Goal: Task Accomplishment & Management: Use online tool/utility

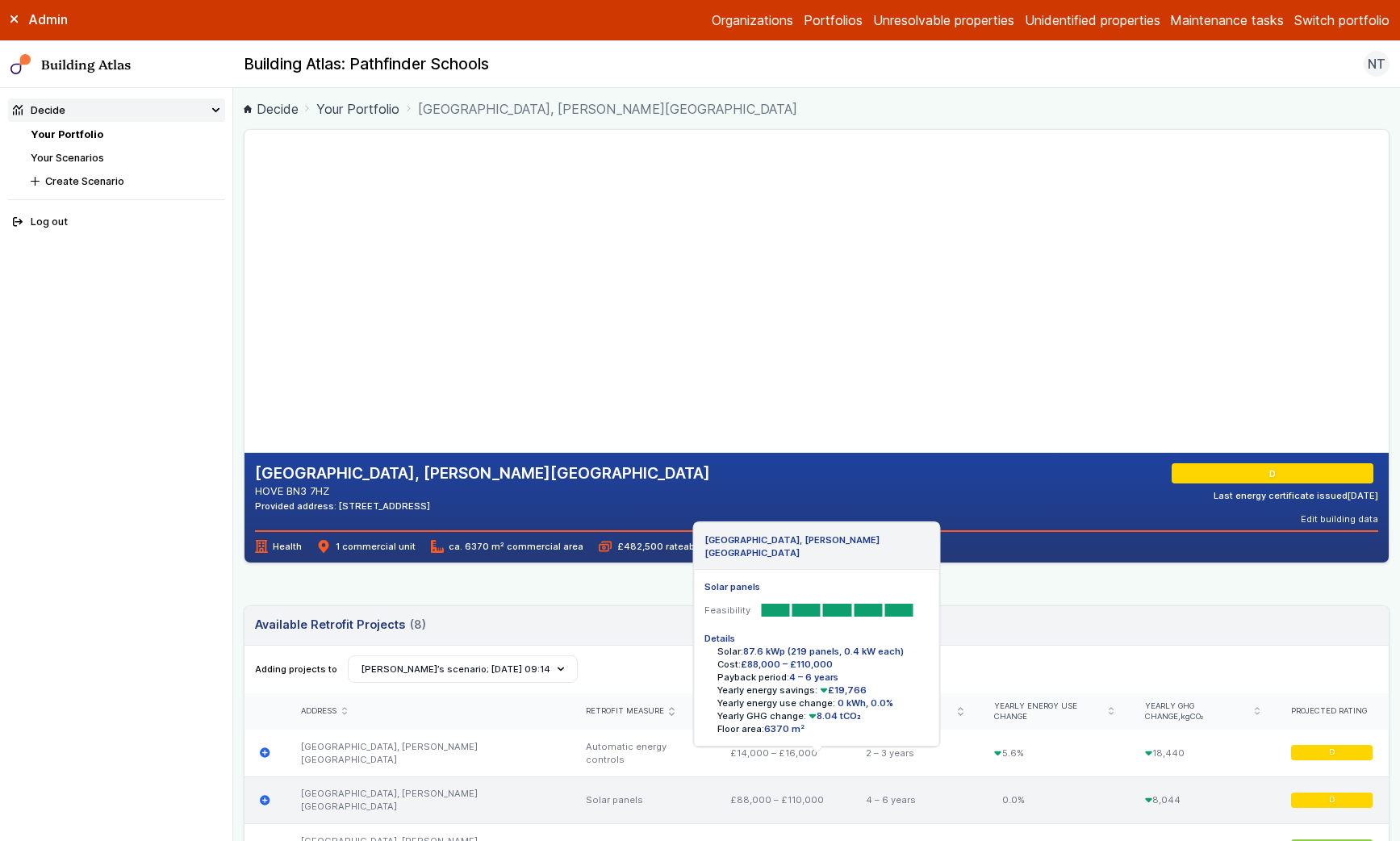
scroll to position [22, 0]
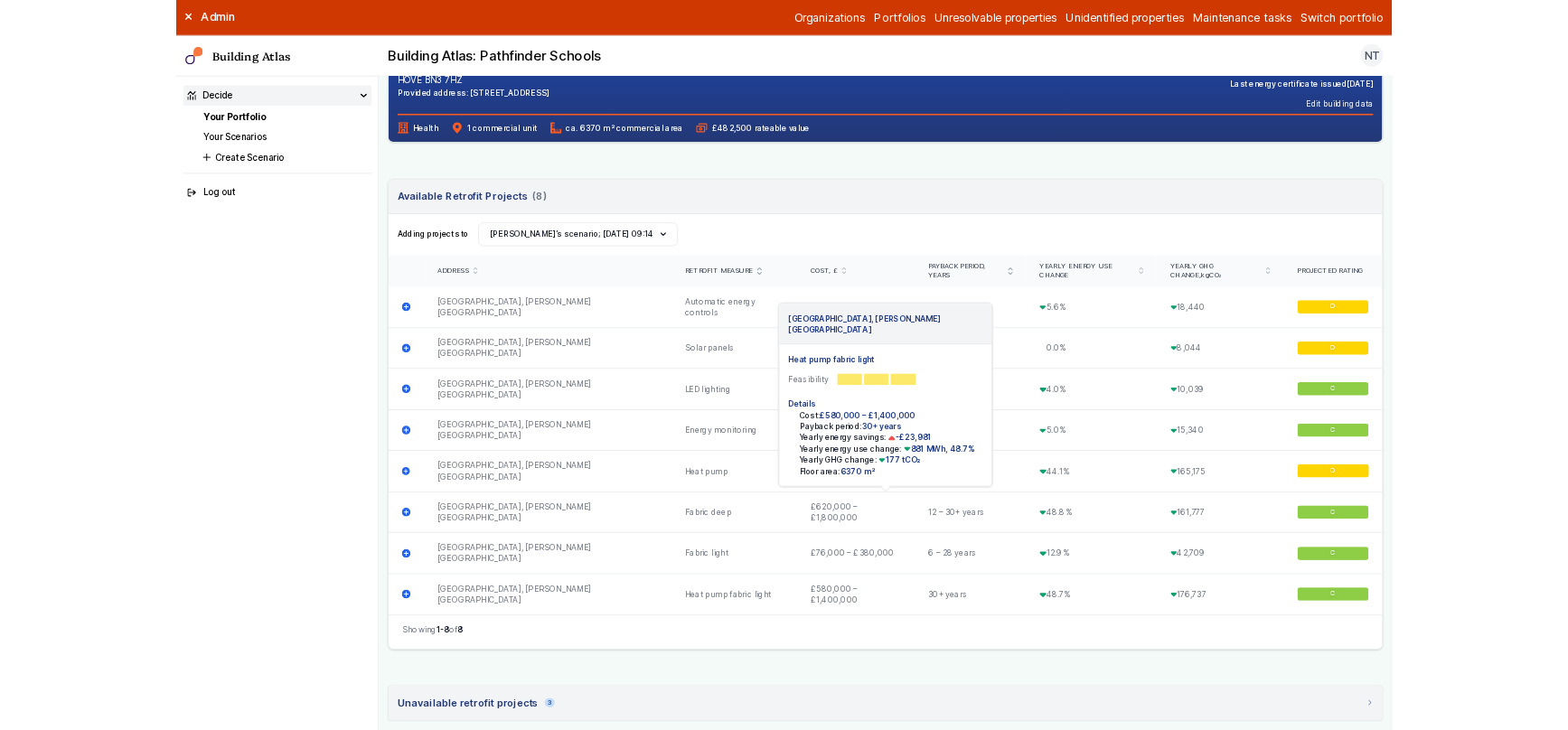
scroll to position [456, 0]
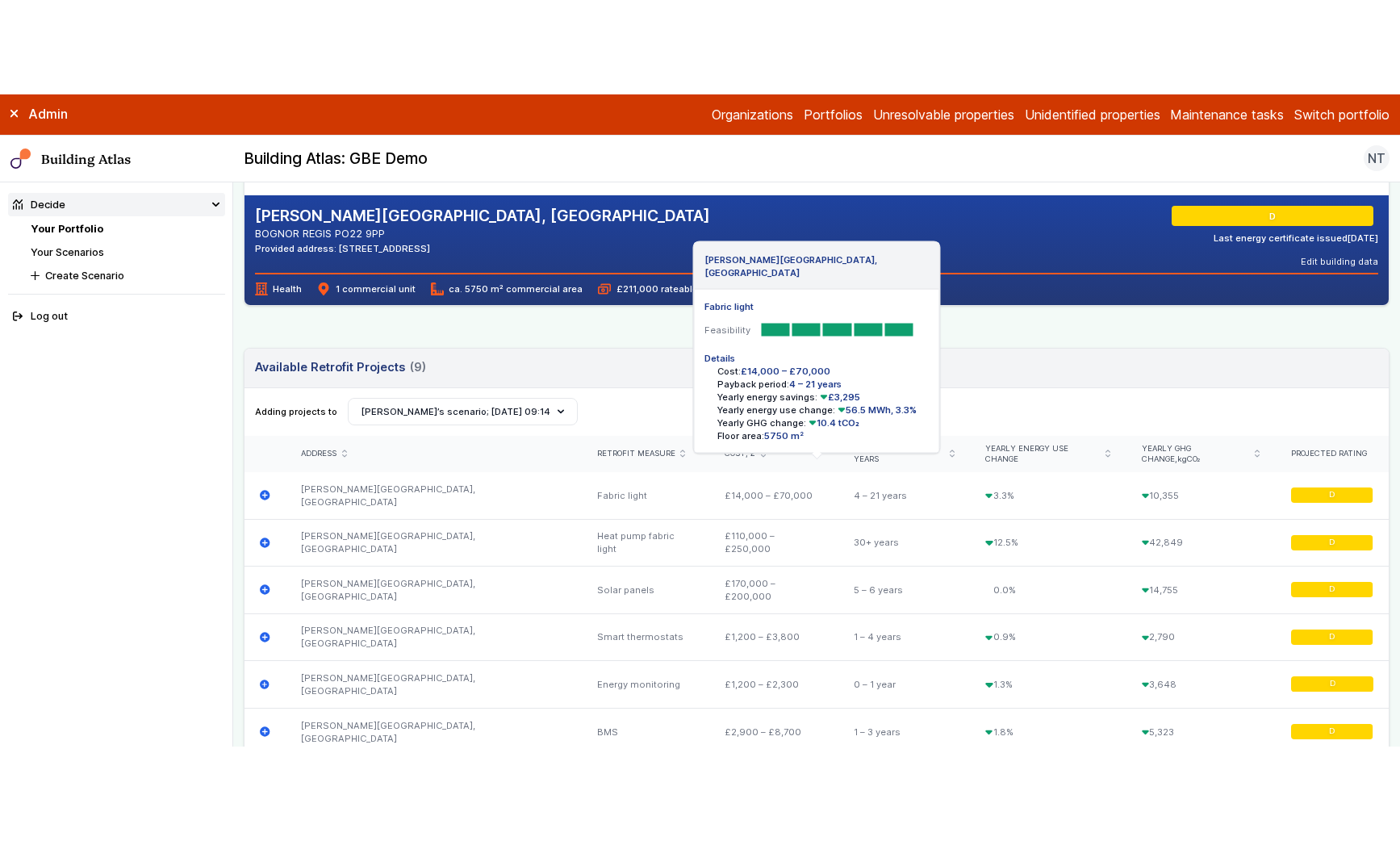
scroll to position [370, 0]
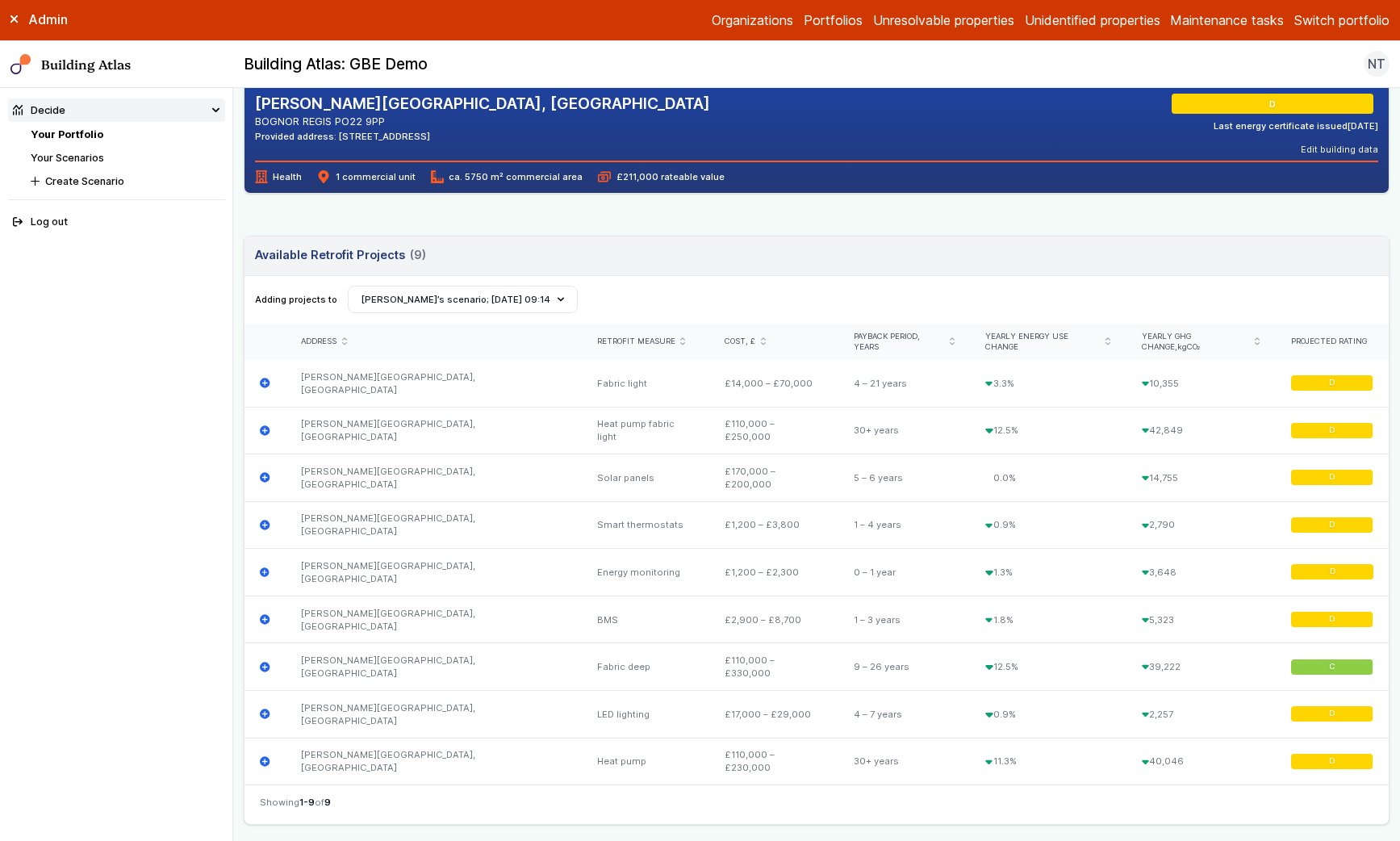
click at [97, 132] on link "Your Portfolio" at bounding box center [66, 134] width 72 height 12
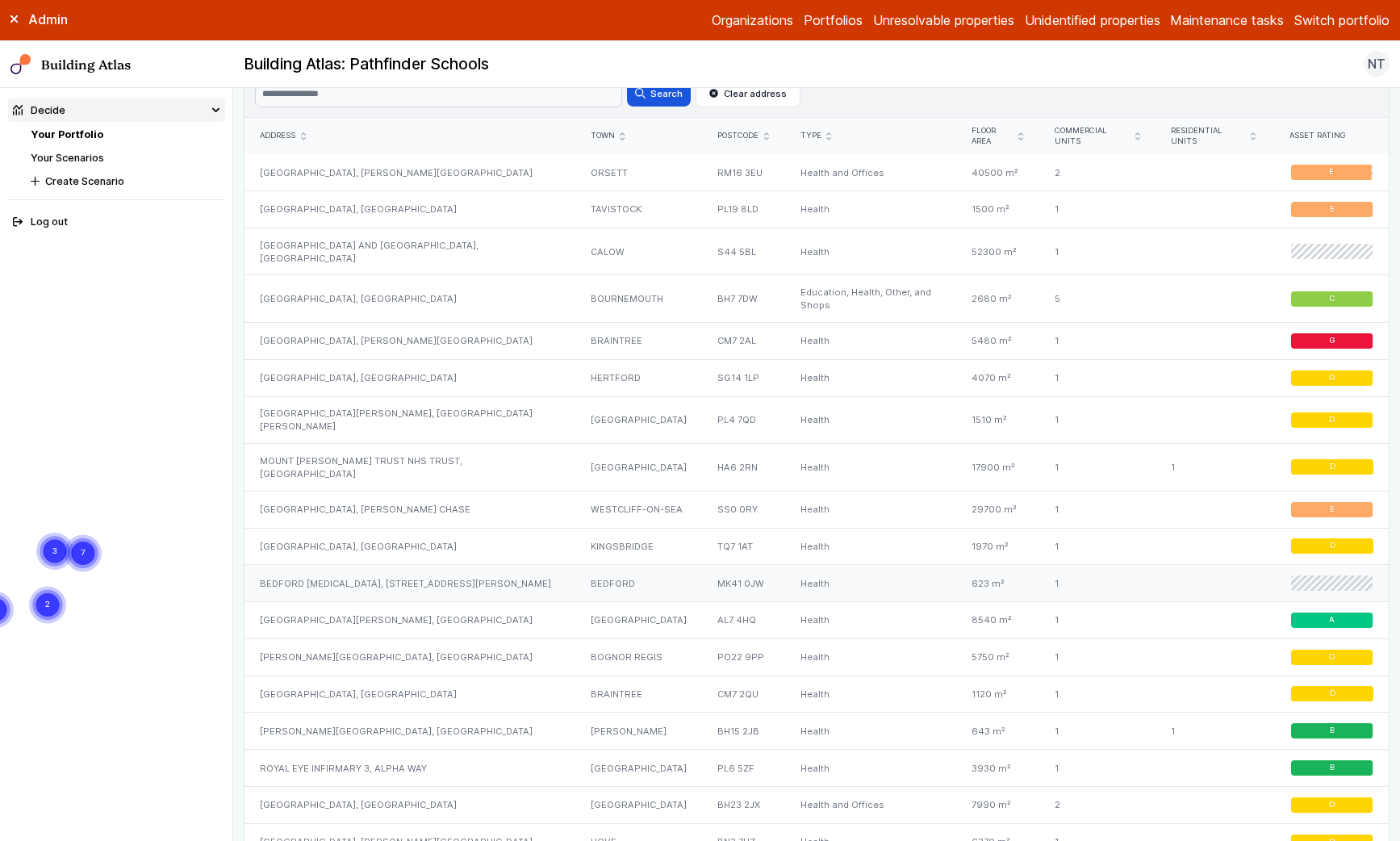
scroll to position [805, 0]
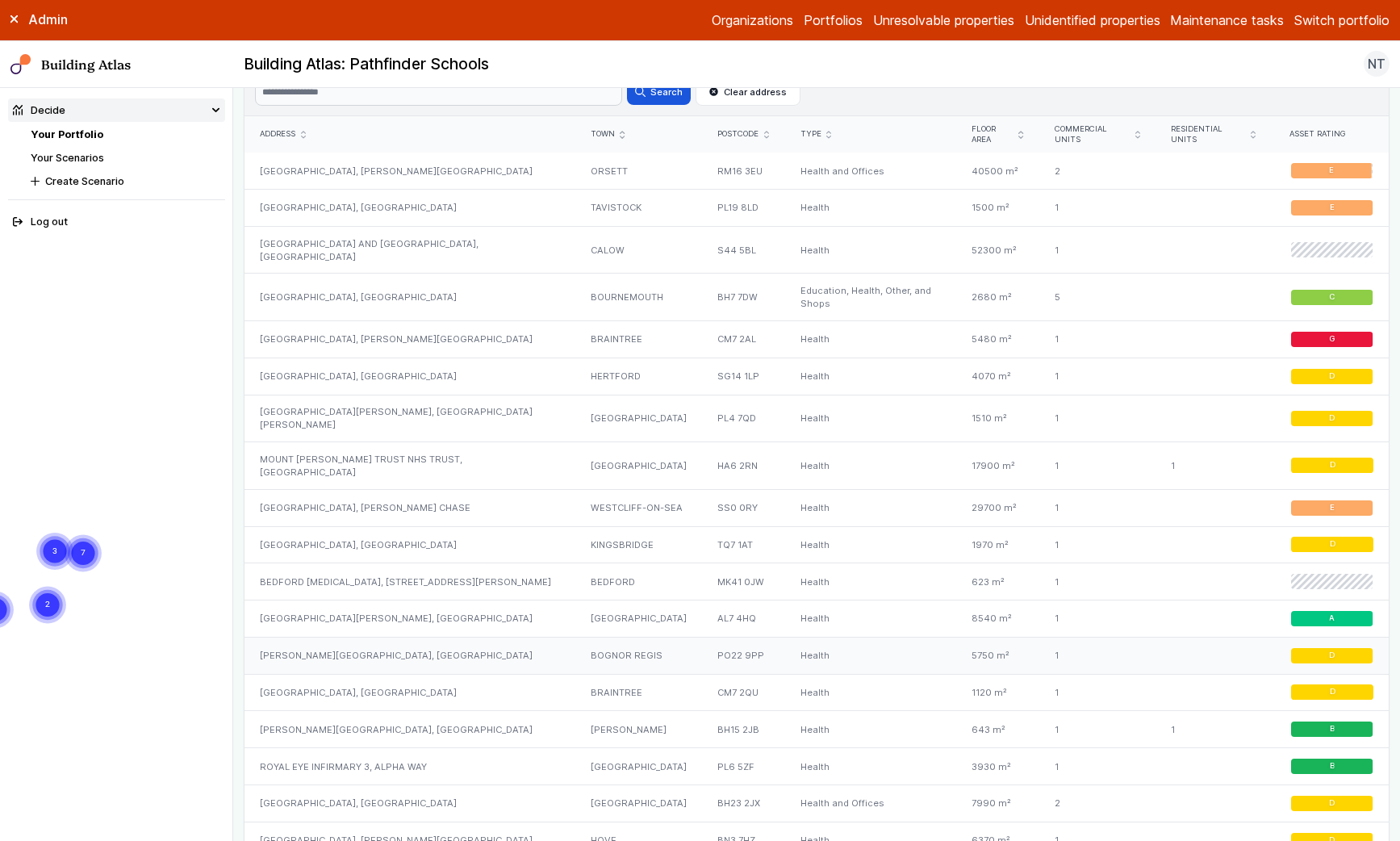
click at [450, 637] on div "[PERSON_NAME][GEOGRAPHIC_DATA], [GEOGRAPHIC_DATA]" at bounding box center [410, 656] width 331 height 37
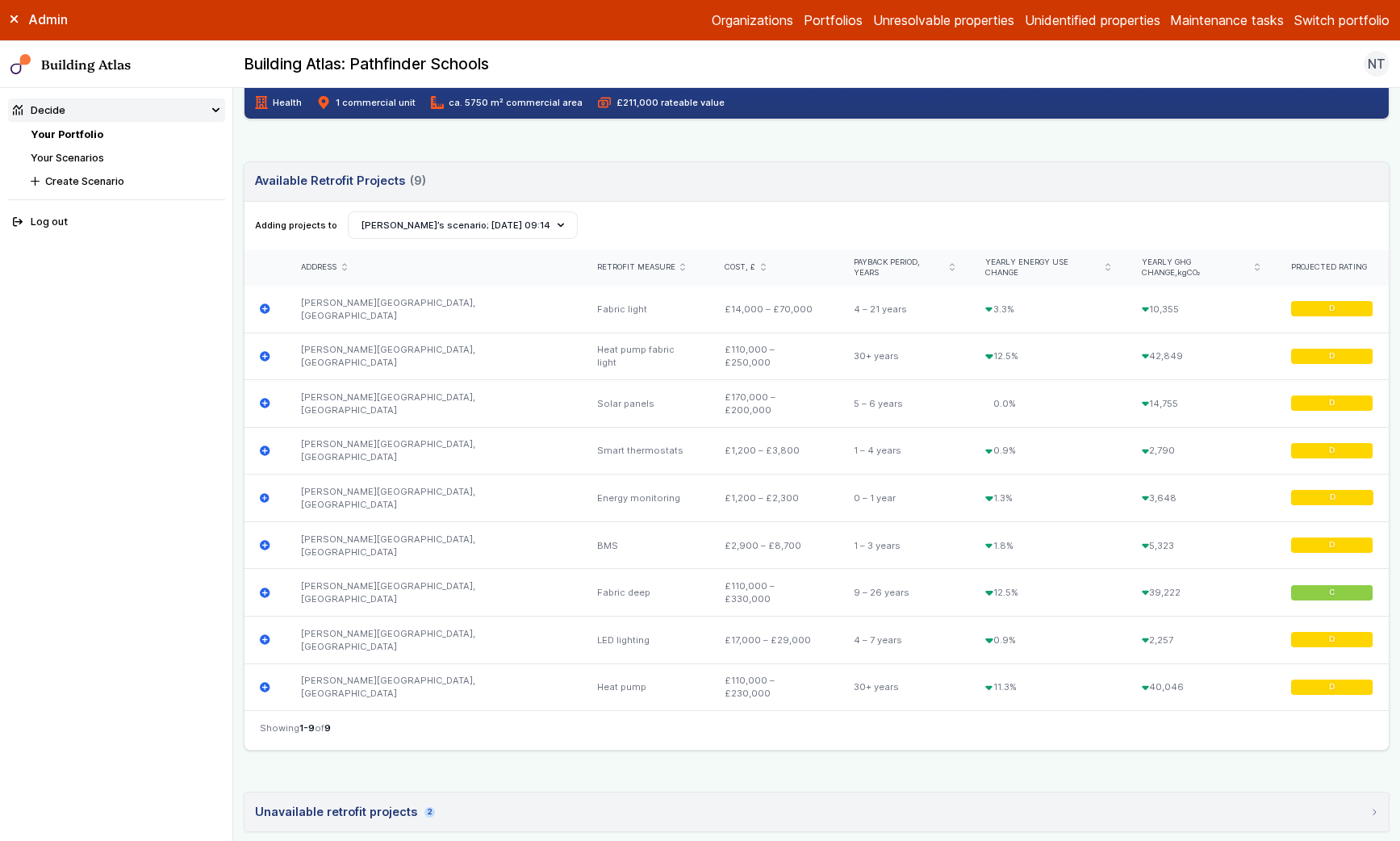
scroll to position [437, 0]
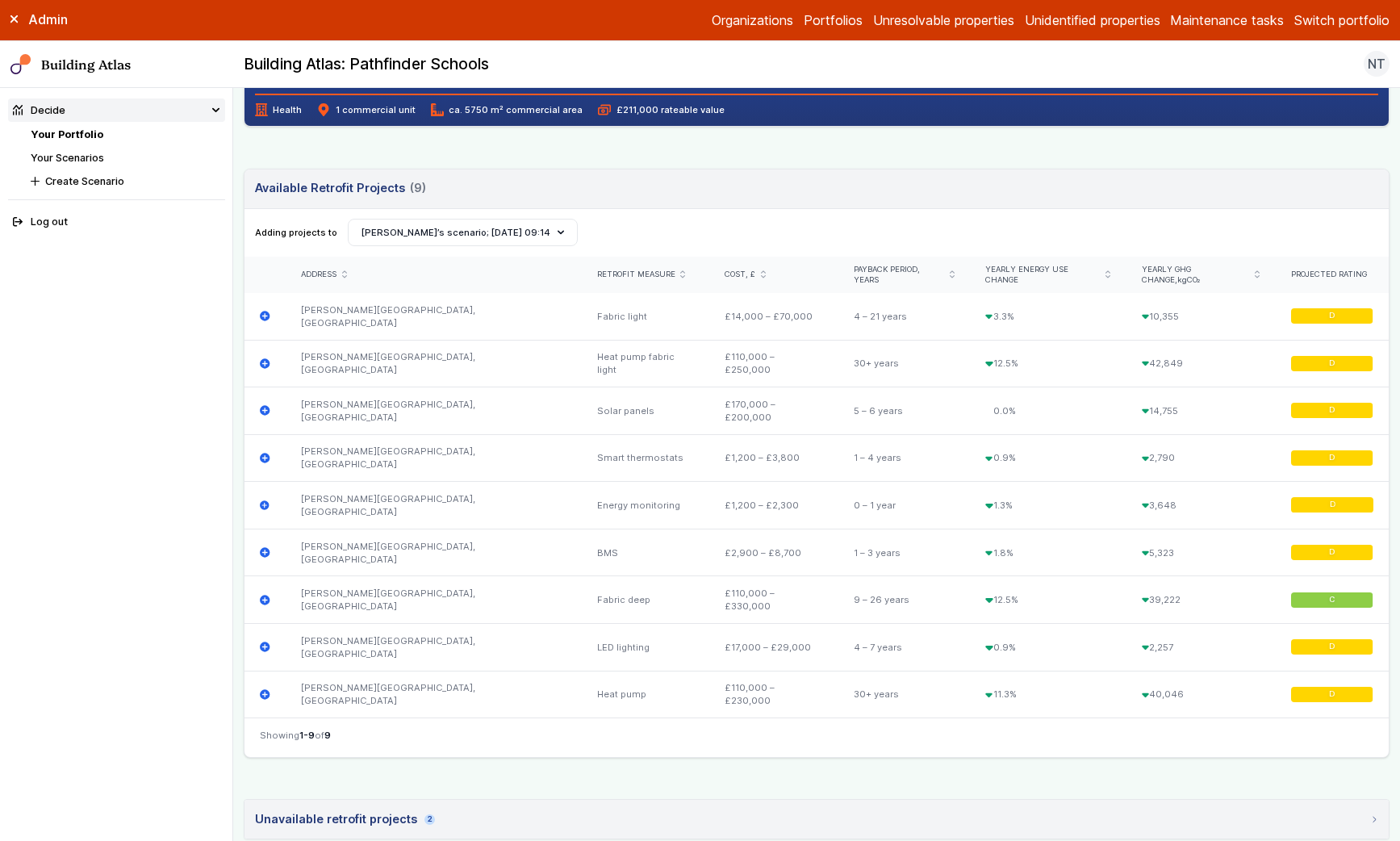
click at [50, 151] on link "Your Scenarios" at bounding box center [67, 158] width 73 height 12
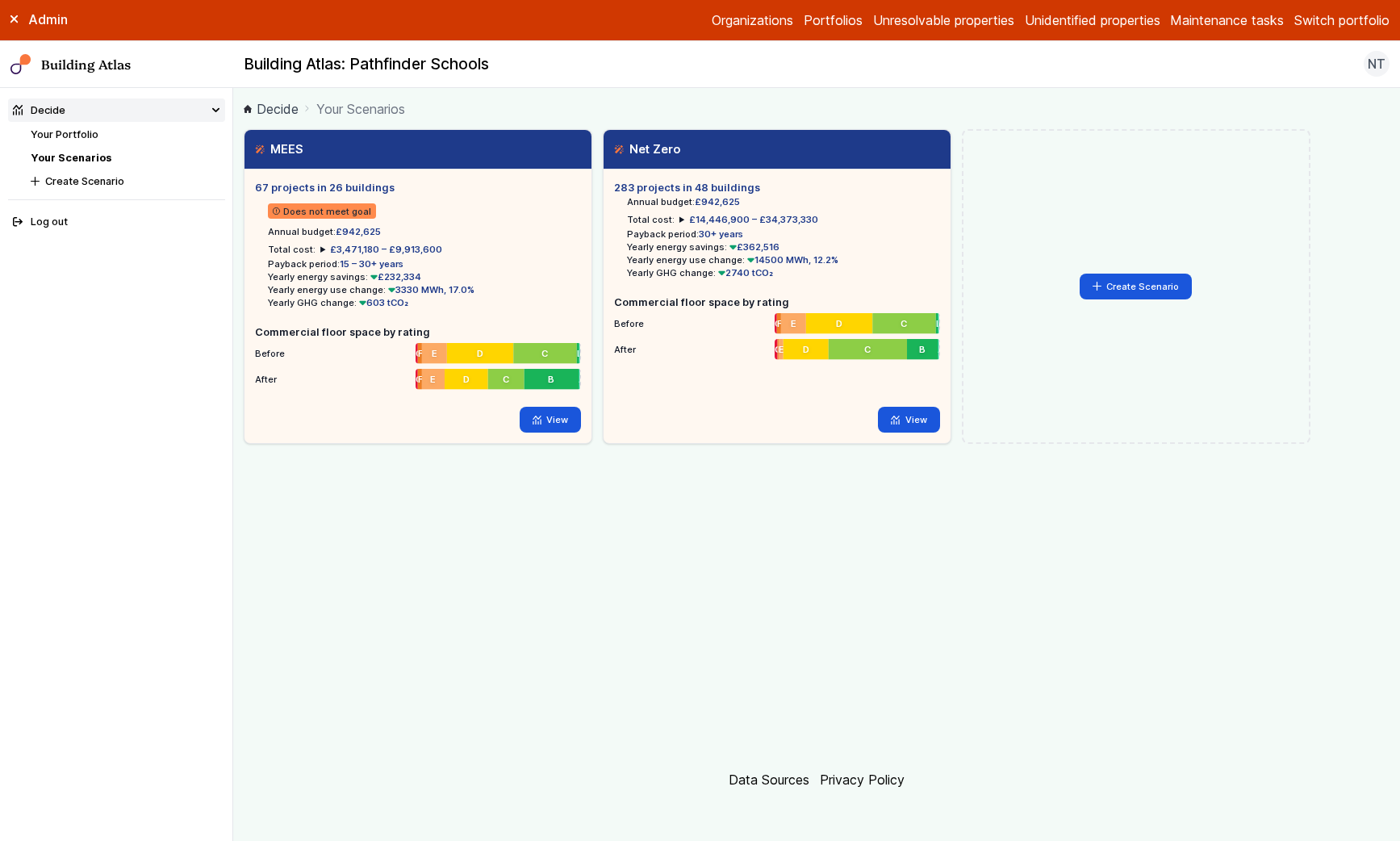
click at [85, 135] on link "Your Portfolio" at bounding box center [64, 134] width 68 height 12
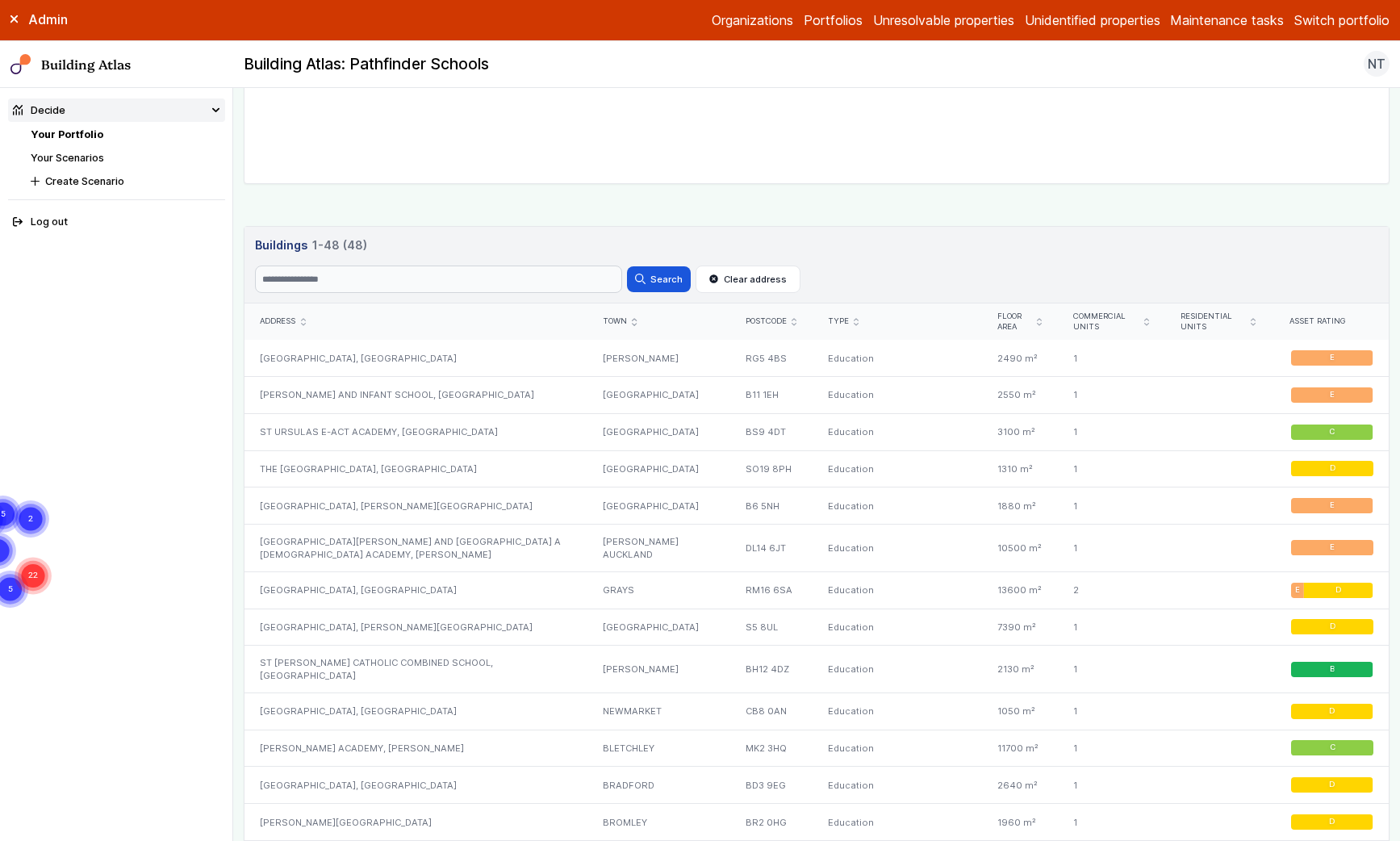
scroll to position [621, 0]
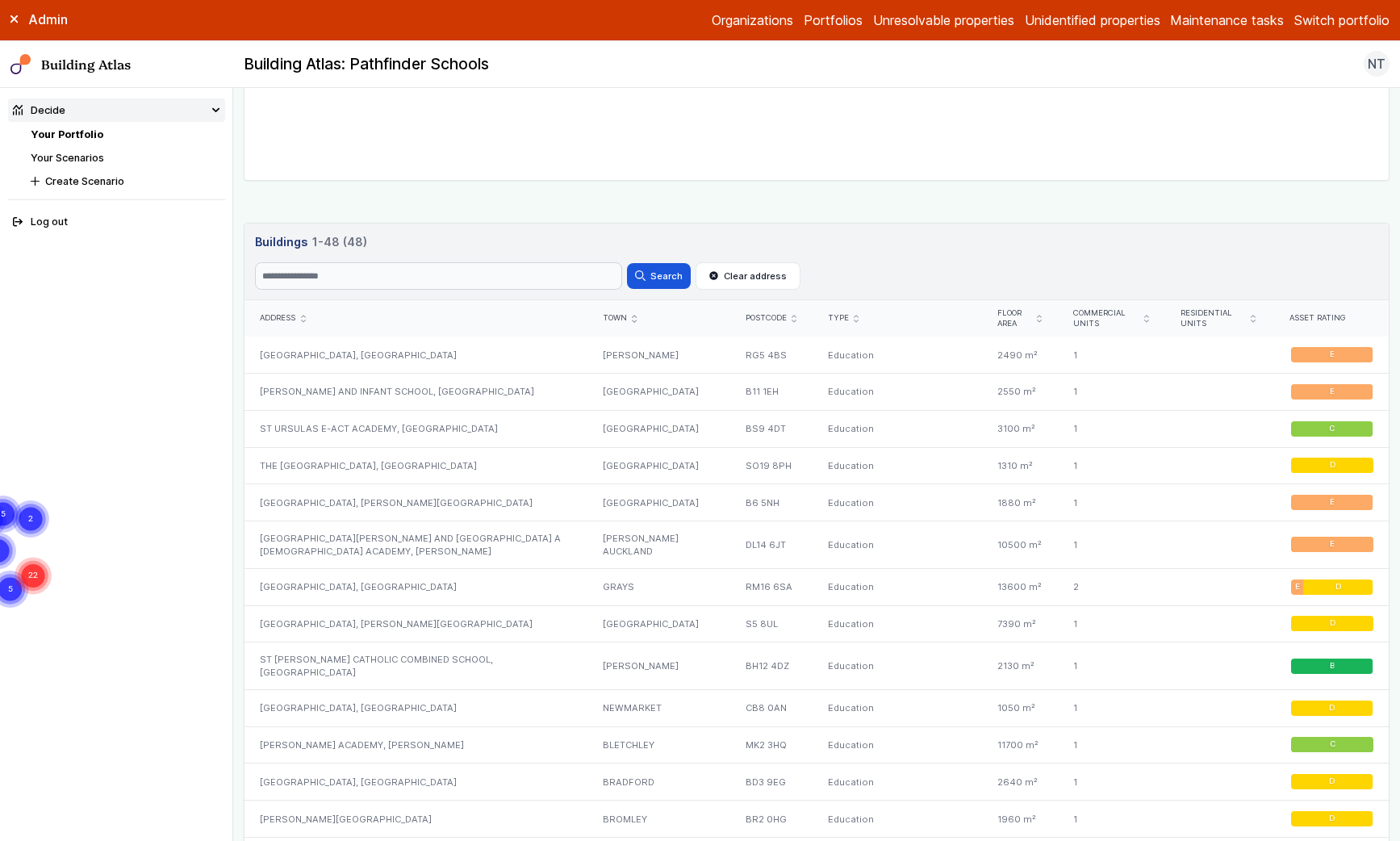
click at [1319, 19] on button "Switch portfolio" at bounding box center [1342, 20] width 95 height 19
click at [0, 0] on button "GBE Demo" at bounding box center [0, 0] width 0 height 0
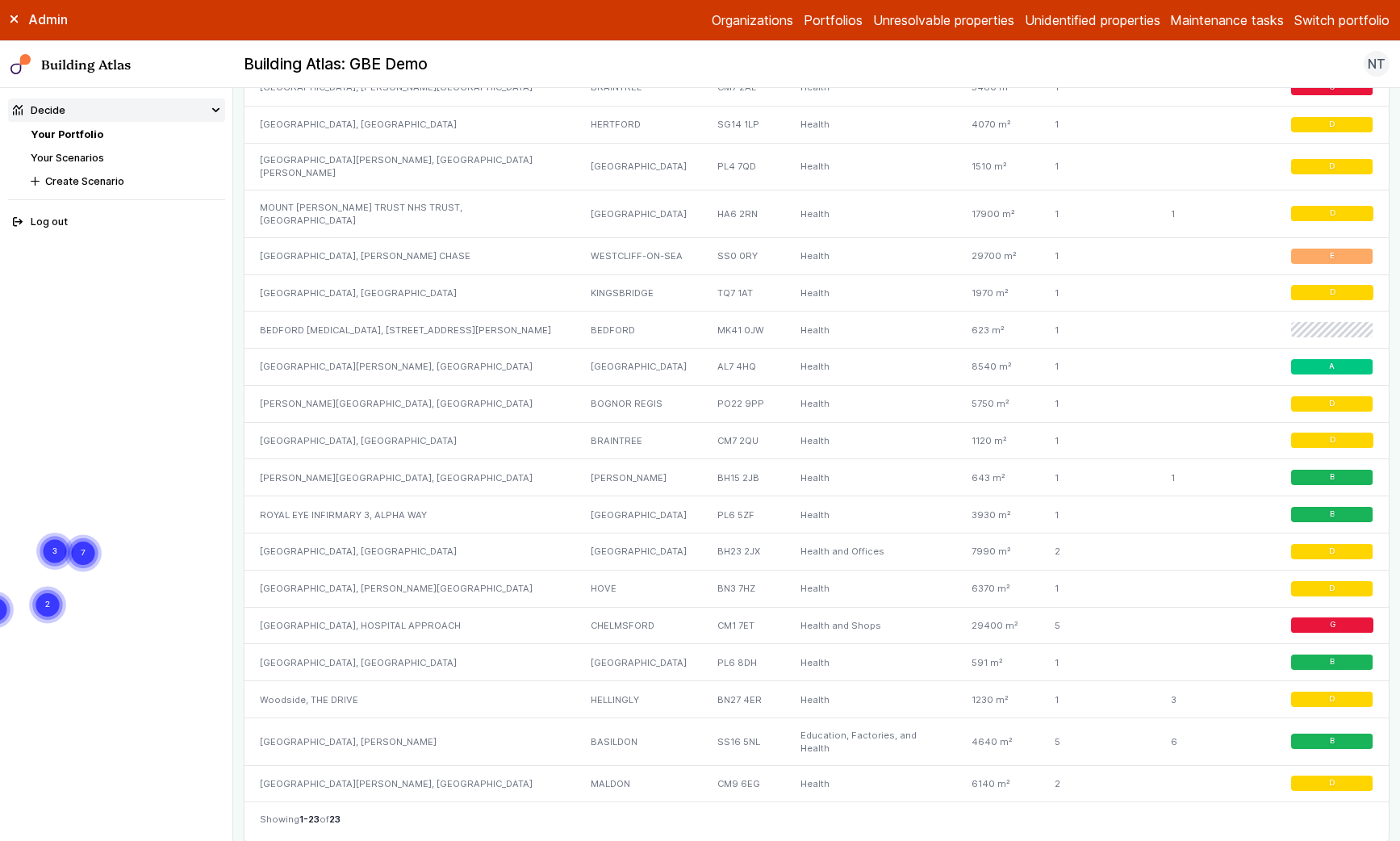
scroll to position [1061, 0]
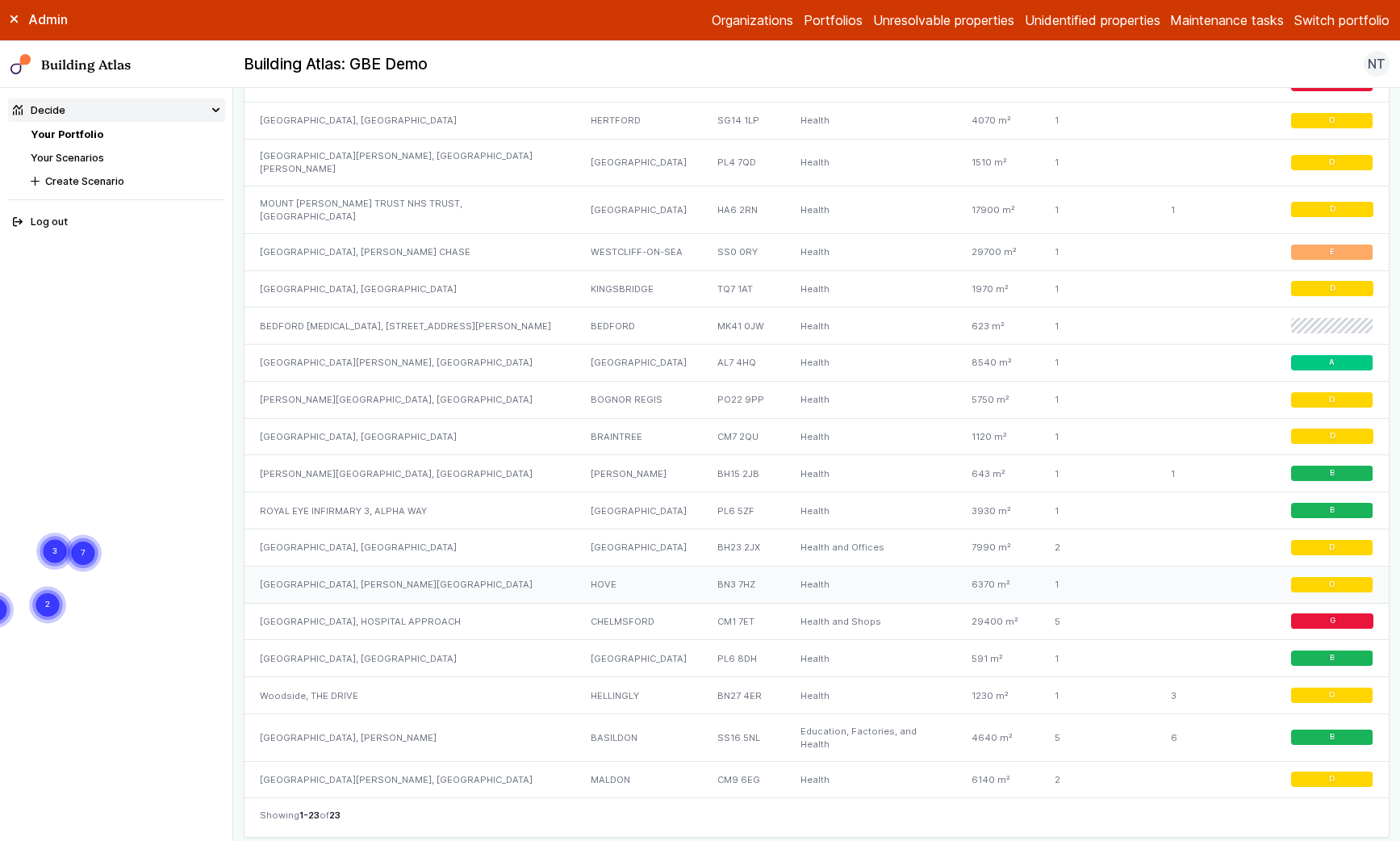
click at [339, 566] on div "MILL VIEW HOSPITAL, NEVILL AVENUE" at bounding box center [410, 584] width 331 height 37
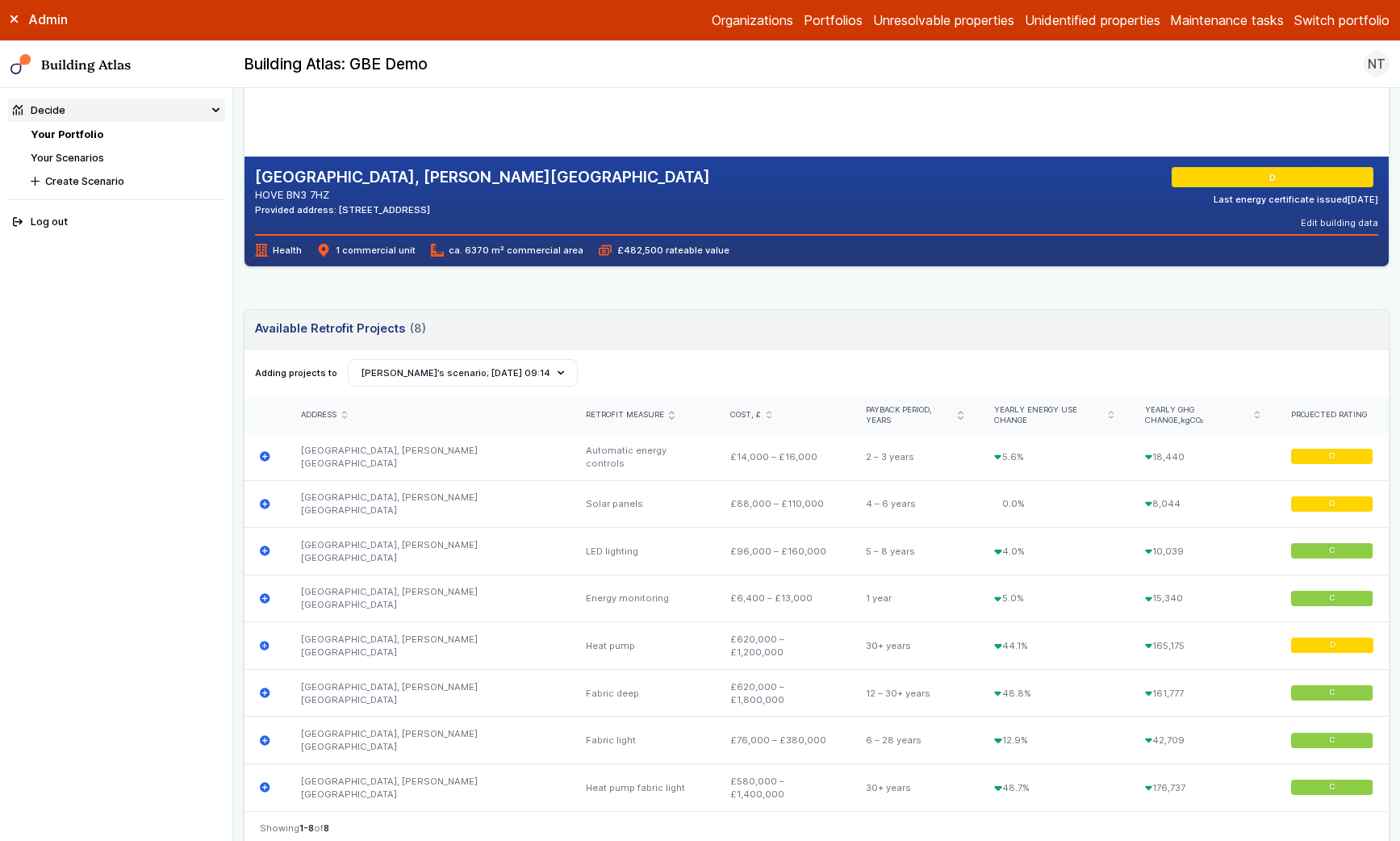
scroll to position [299, 0]
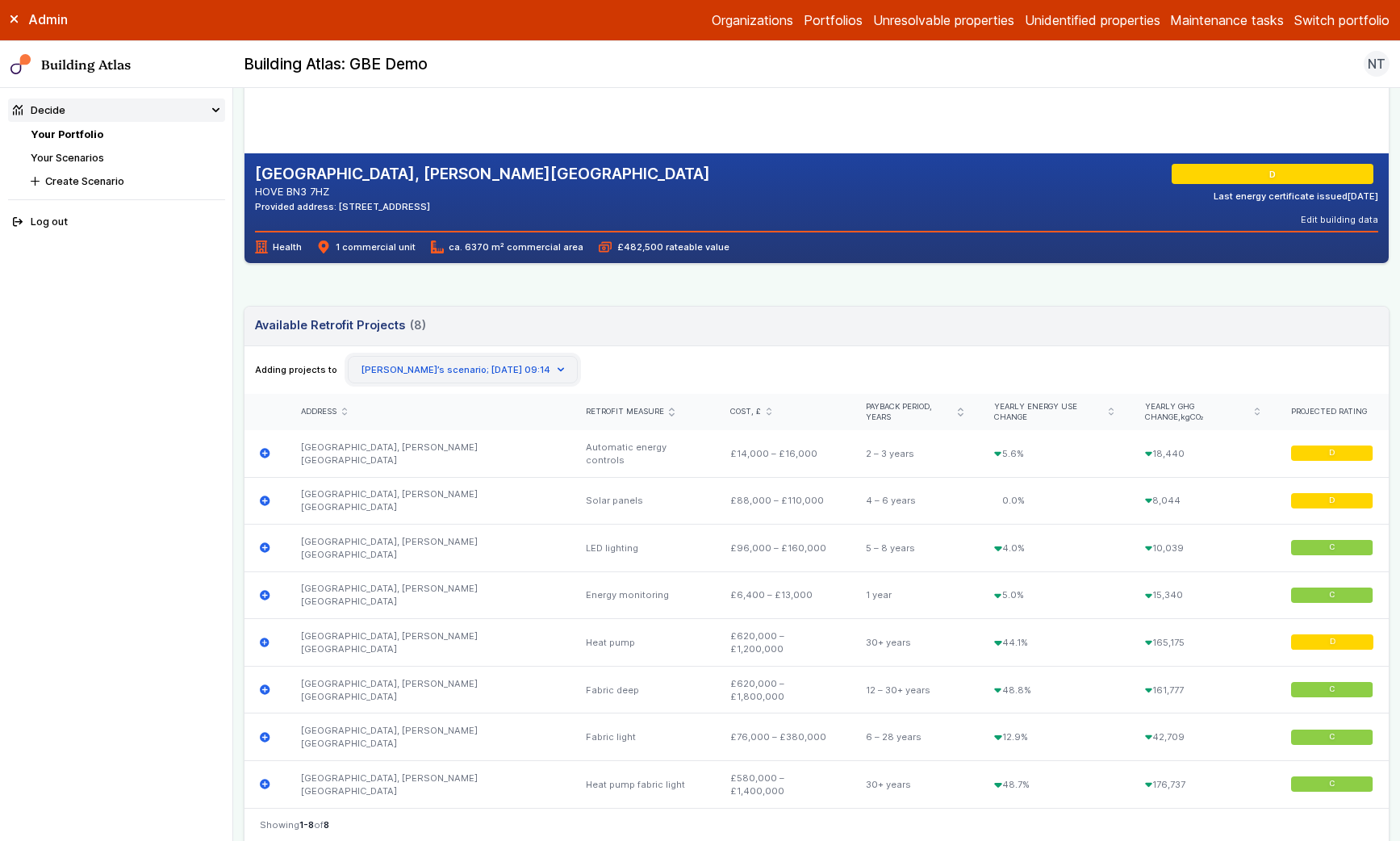
click at [536, 367] on button "[PERSON_NAME]’s scenario; [DATE] 09:14" at bounding box center [463, 370] width 231 height 28
click at [0, 0] on button "Create Scenario" at bounding box center [0, 0] width 0 height 0
click at [660, 303] on div "MILL VIEW HOSPITAL, NEVILL AVENUE HOVE BN3 7HZ Provided address: Mill View, BN3…" at bounding box center [816, 535] width 1146 height 1411
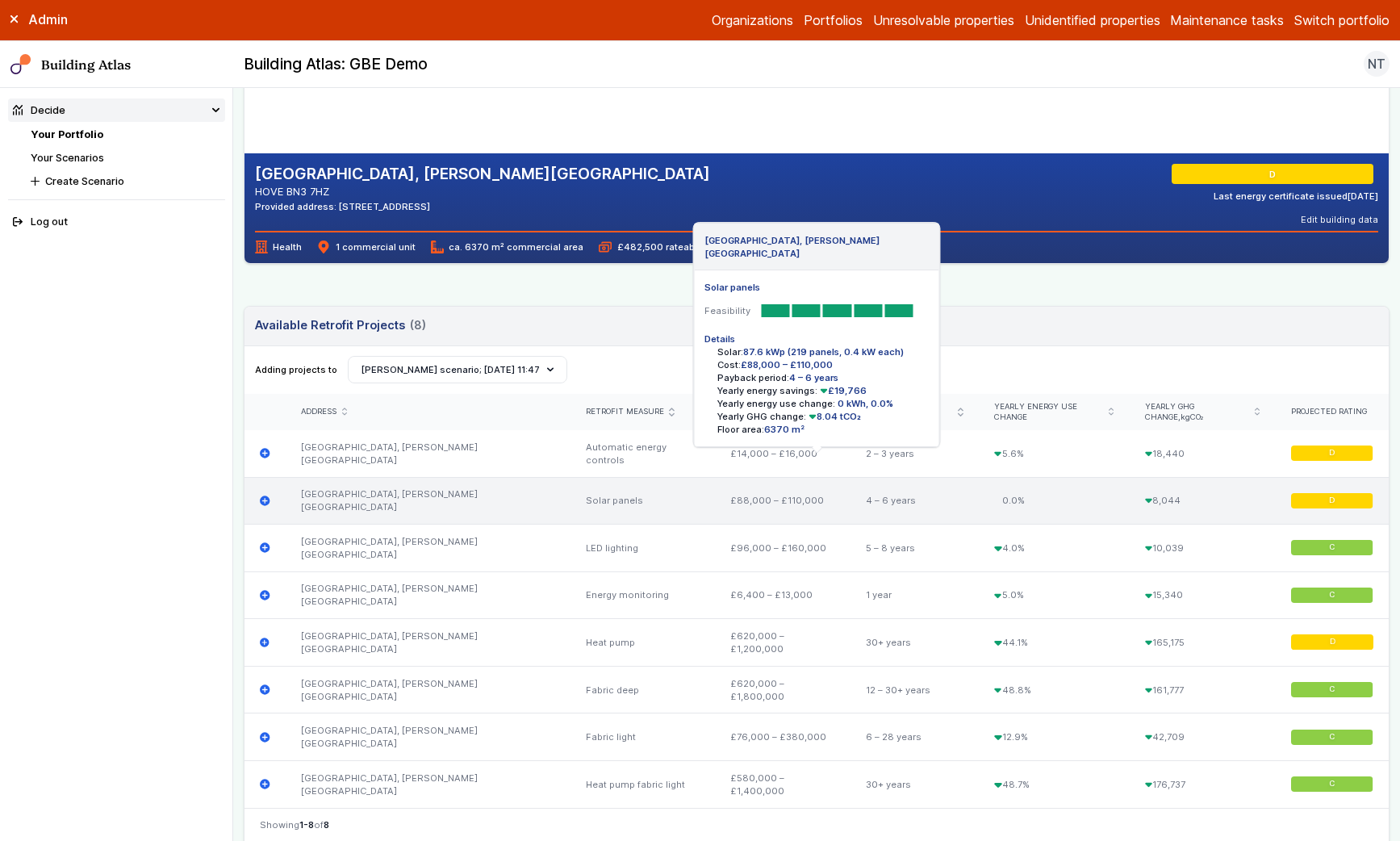
click at [262, 495] on icon "submit" at bounding box center [265, 500] width 10 height 10
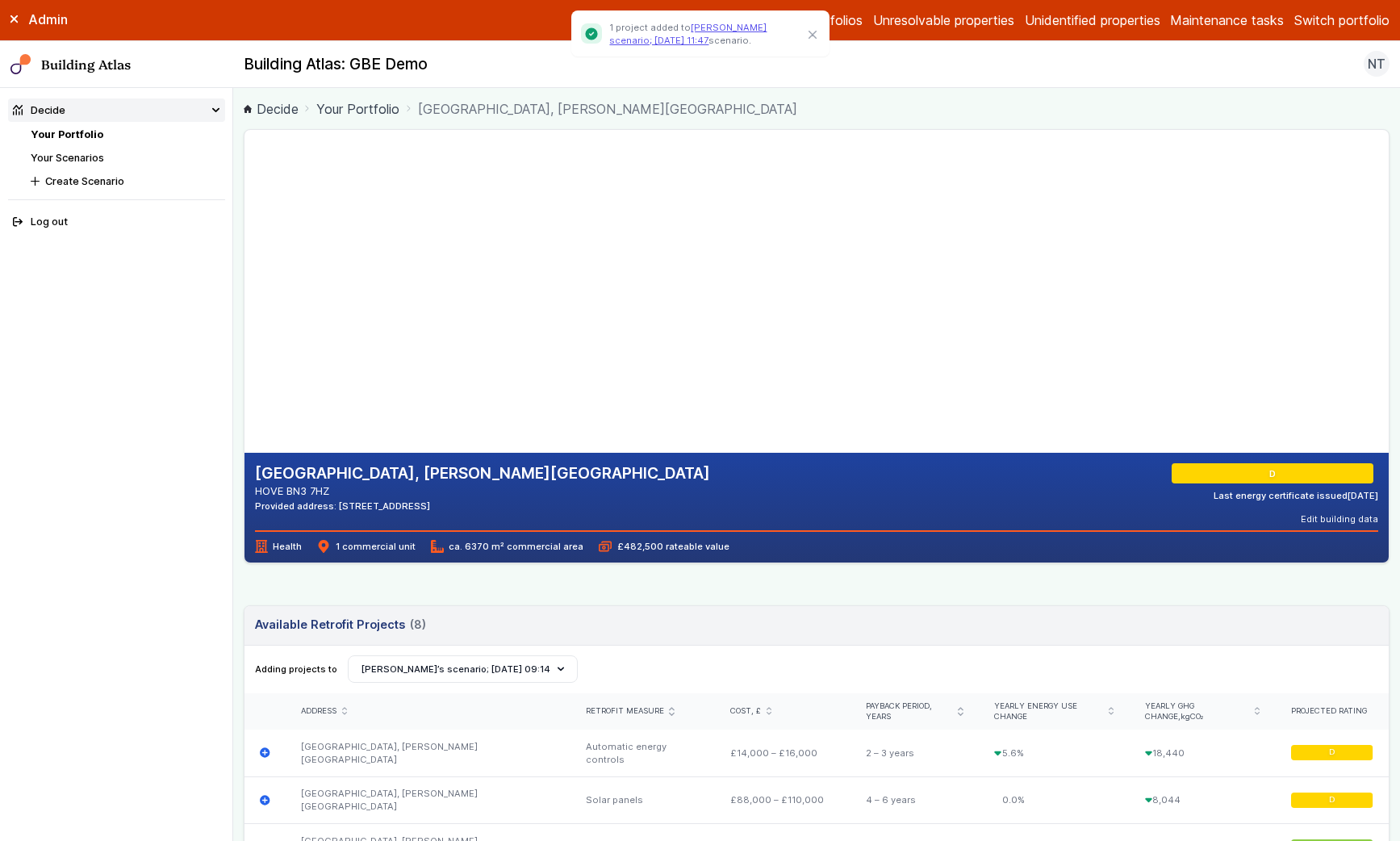
click at [390, 110] on link "Your Portfolio" at bounding box center [358, 109] width 84 height 19
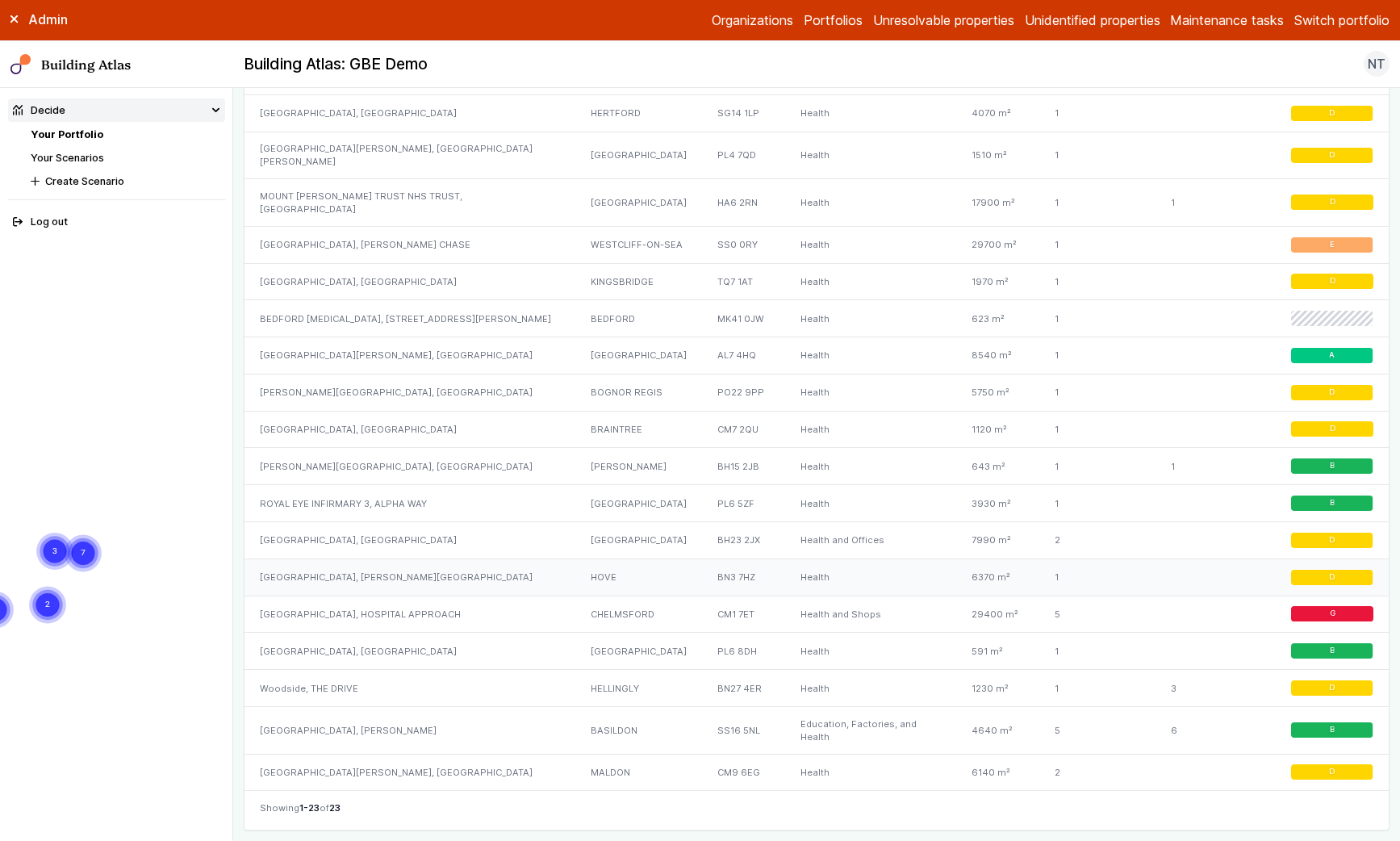
scroll to position [1061, 0]
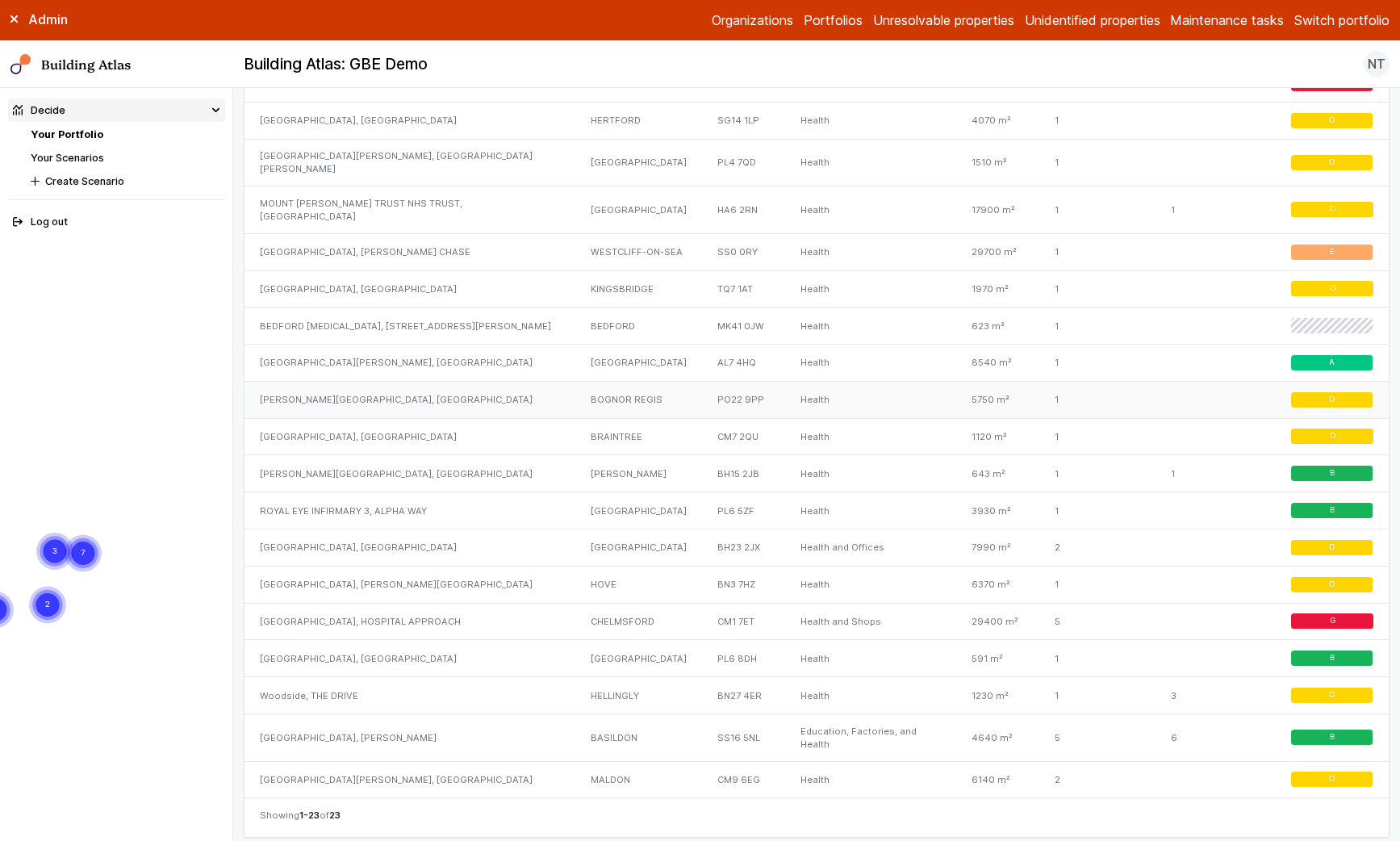
click at [441, 381] on div "[PERSON_NAME][GEOGRAPHIC_DATA], [GEOGRAPHIC_DATA]" at bounding box center [410, 400] width 331 height 37
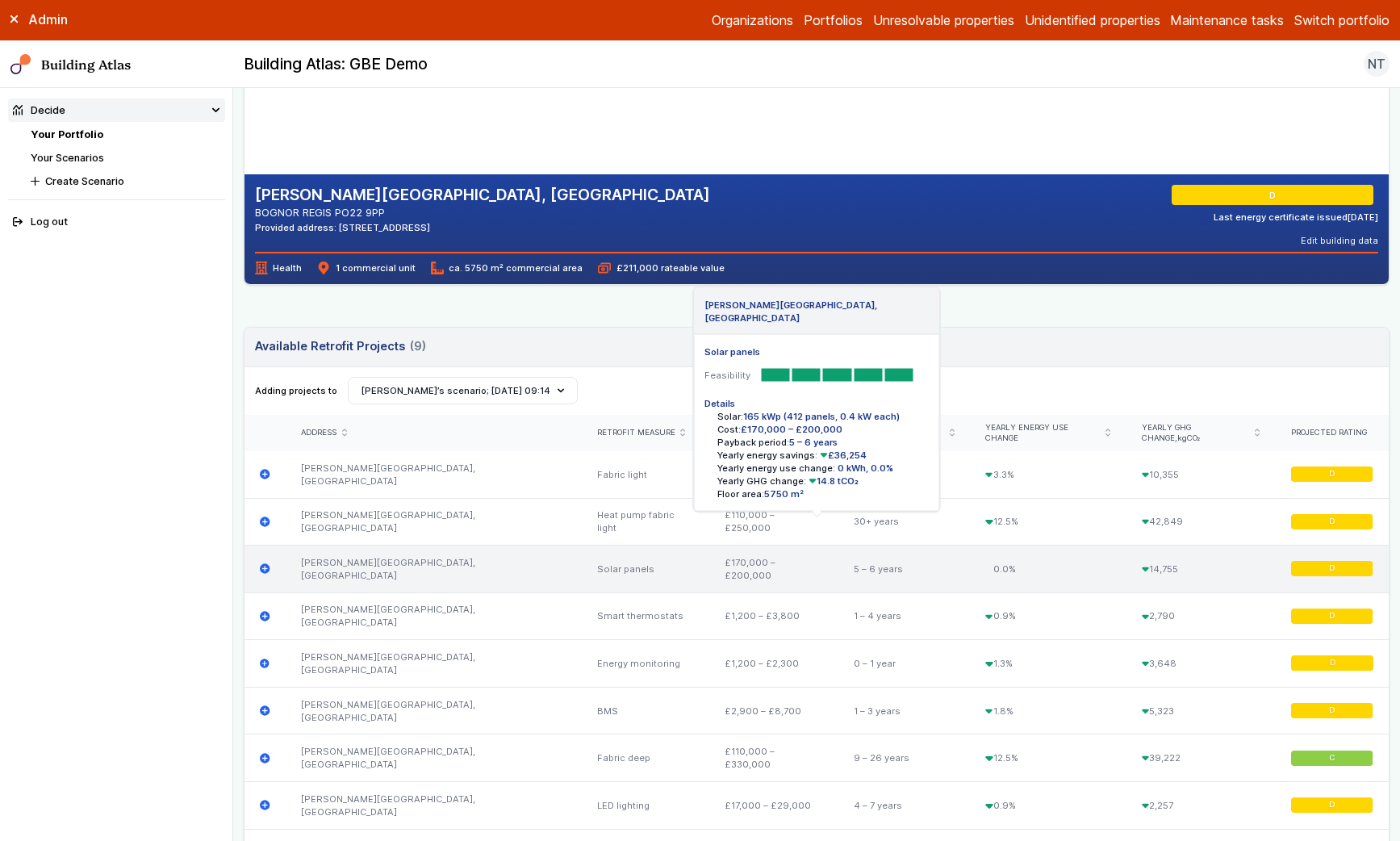
scroll to position [272, 0]
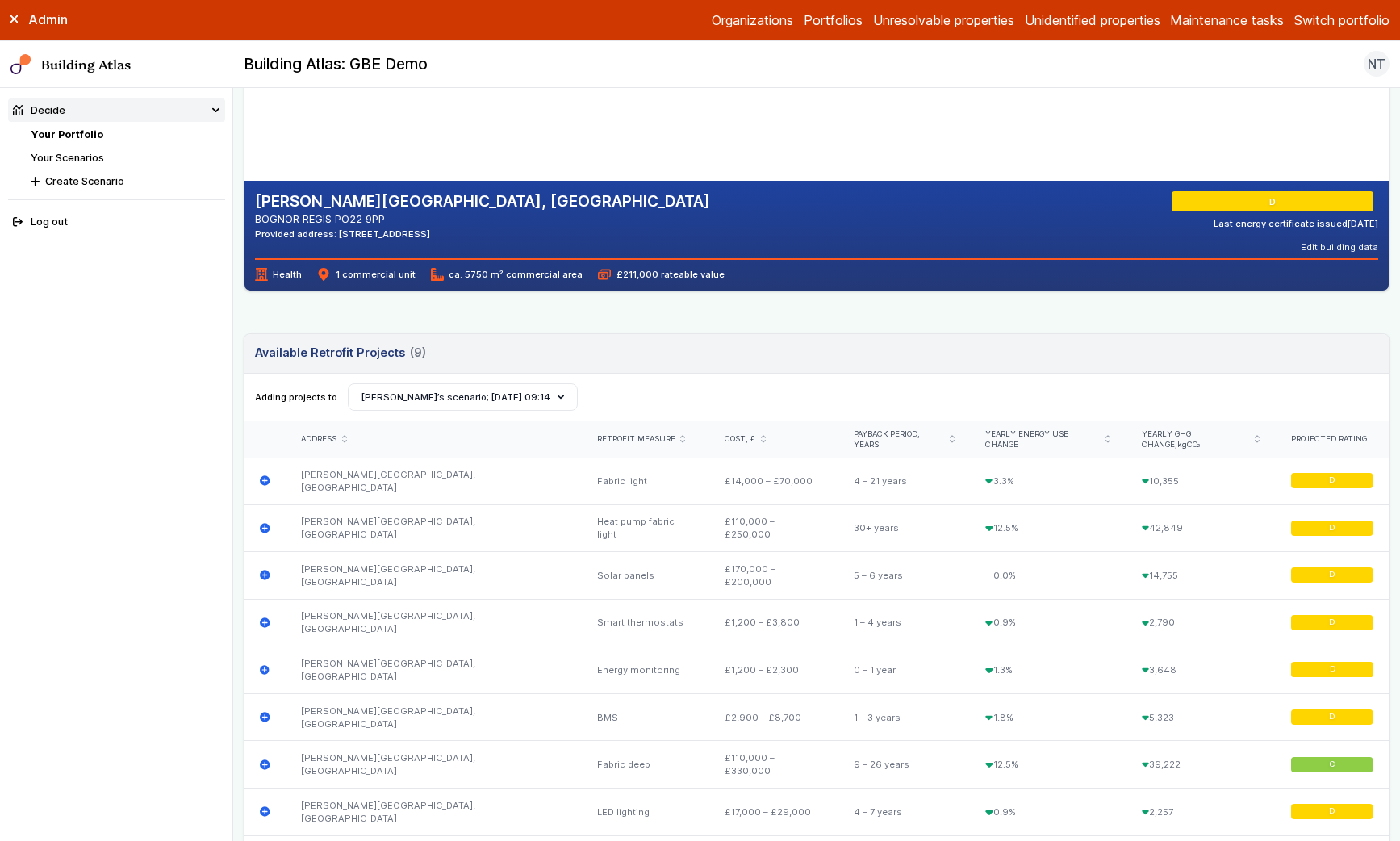
click at [408, 413] on div "Adding projects to Create Scenario Nick Taylor’s scenario; 09 Sep 11:47 Ridhi S…" at bounding box center [816, 398] width 1144 height 49
click at [411, 404] on button "[PERSON_NAME]’s scenario; [DATE] 09:14" at bounding box center [463, 398] width 231 height 28
click at [0, 0] on span "Nick Taylor’s scenario; 09 Sep 11:47" at bounding box center [0, 0] width 0 height 0
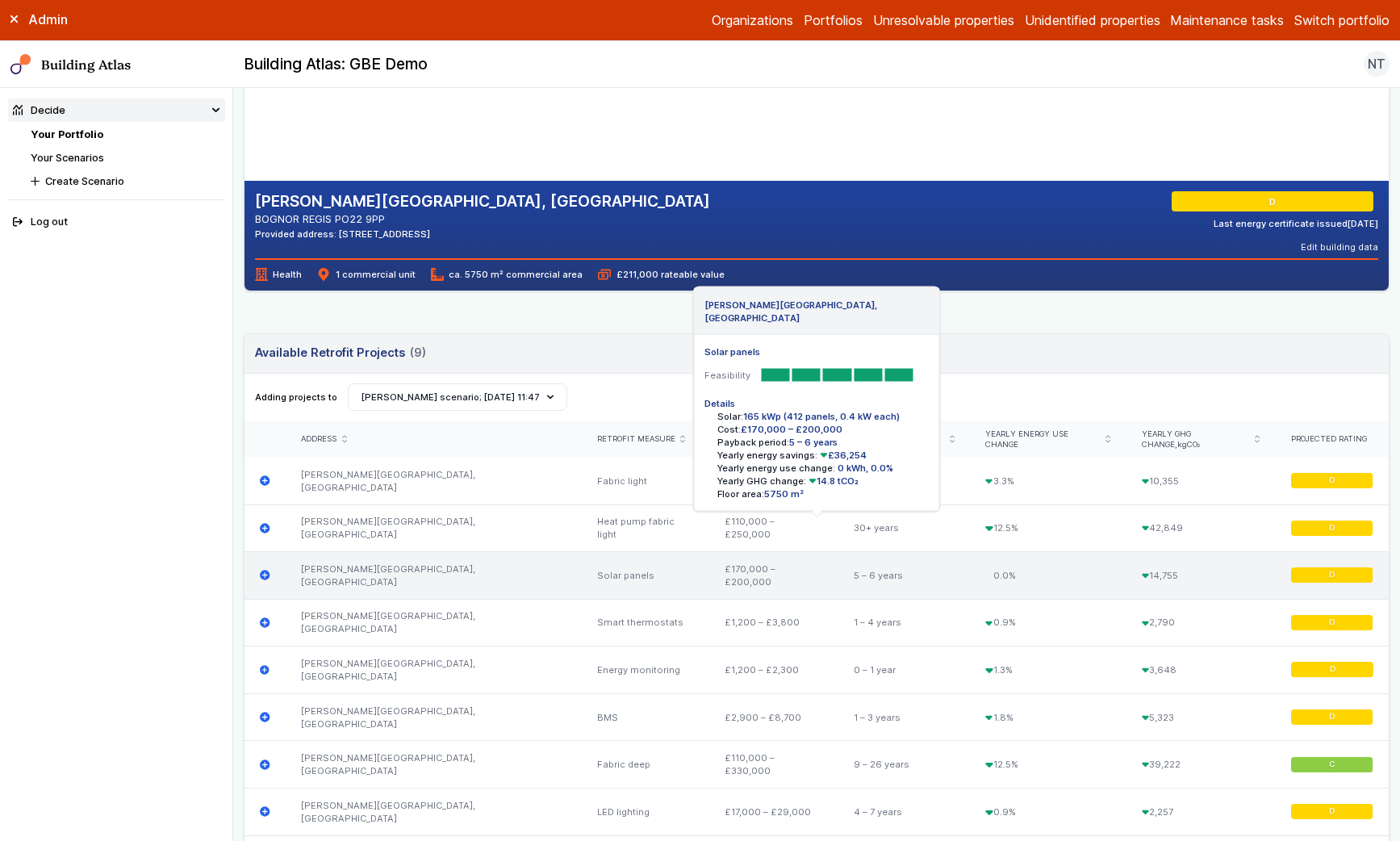
click at [266, 571] on icon "submit" at bounding box center [265, 575] width 10 height 10
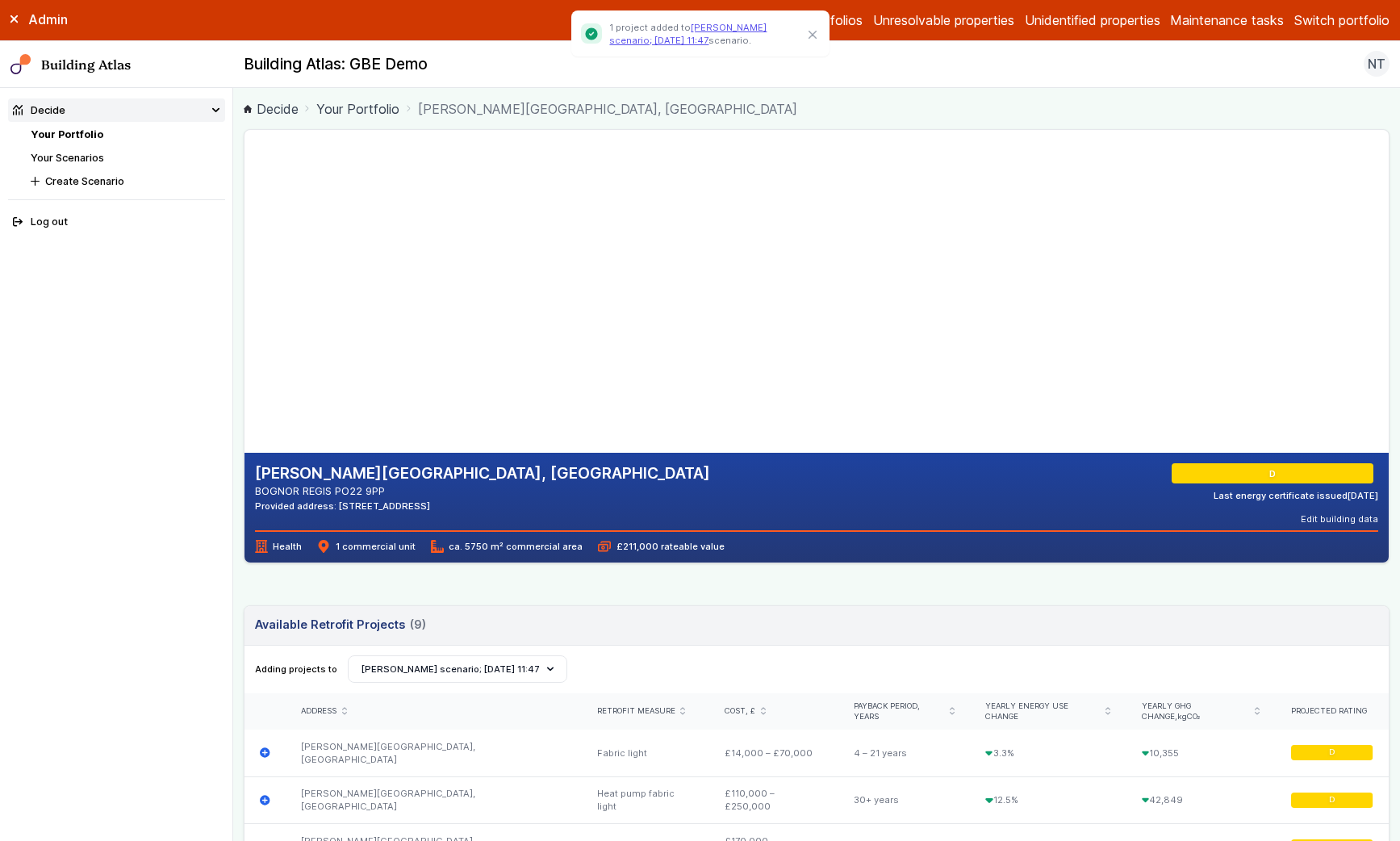
click at [81, 155] on link "Your Scenarios" at bounding box center [67, 158] width 73 height 12
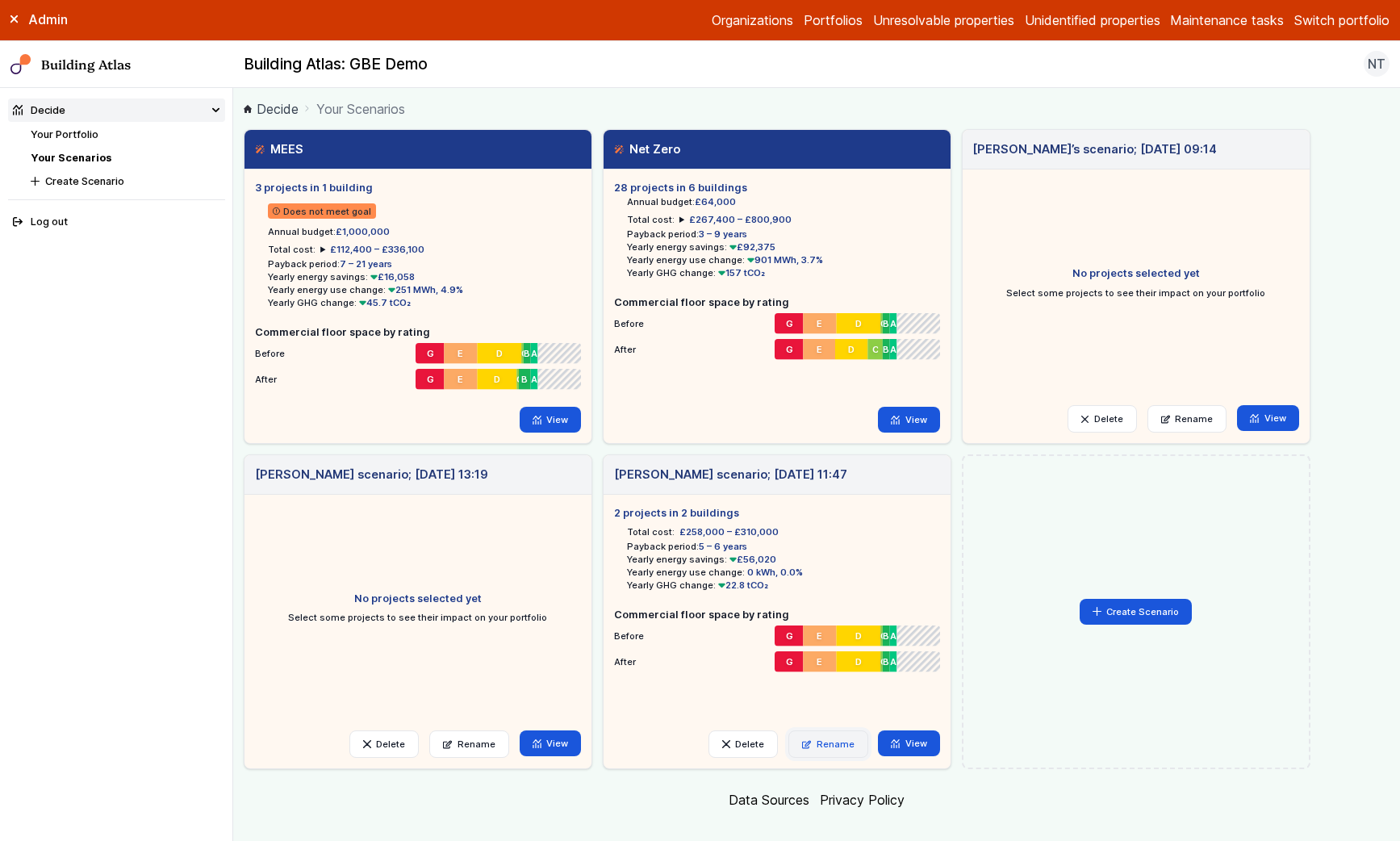
click at [841, 651] on link "Rename" at bounding box center [828, 744] width 80 height 28
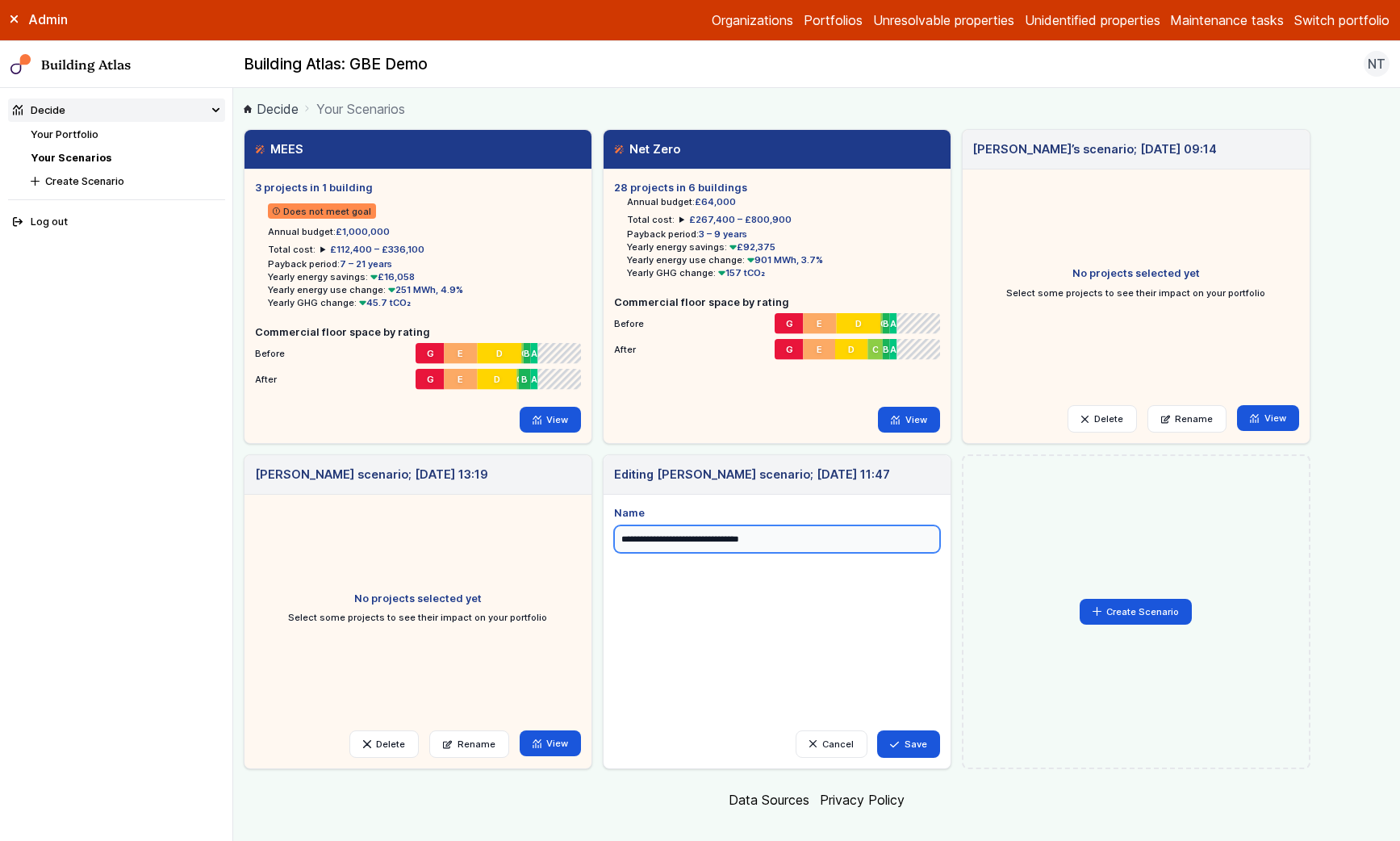
click at [785, 541] on input "**********" at bounding box center [777, 540] width 326 height 28
type input "**********"
click at [899, 651] on button "Save" at bounding box center [908, 744] width 63 height 28
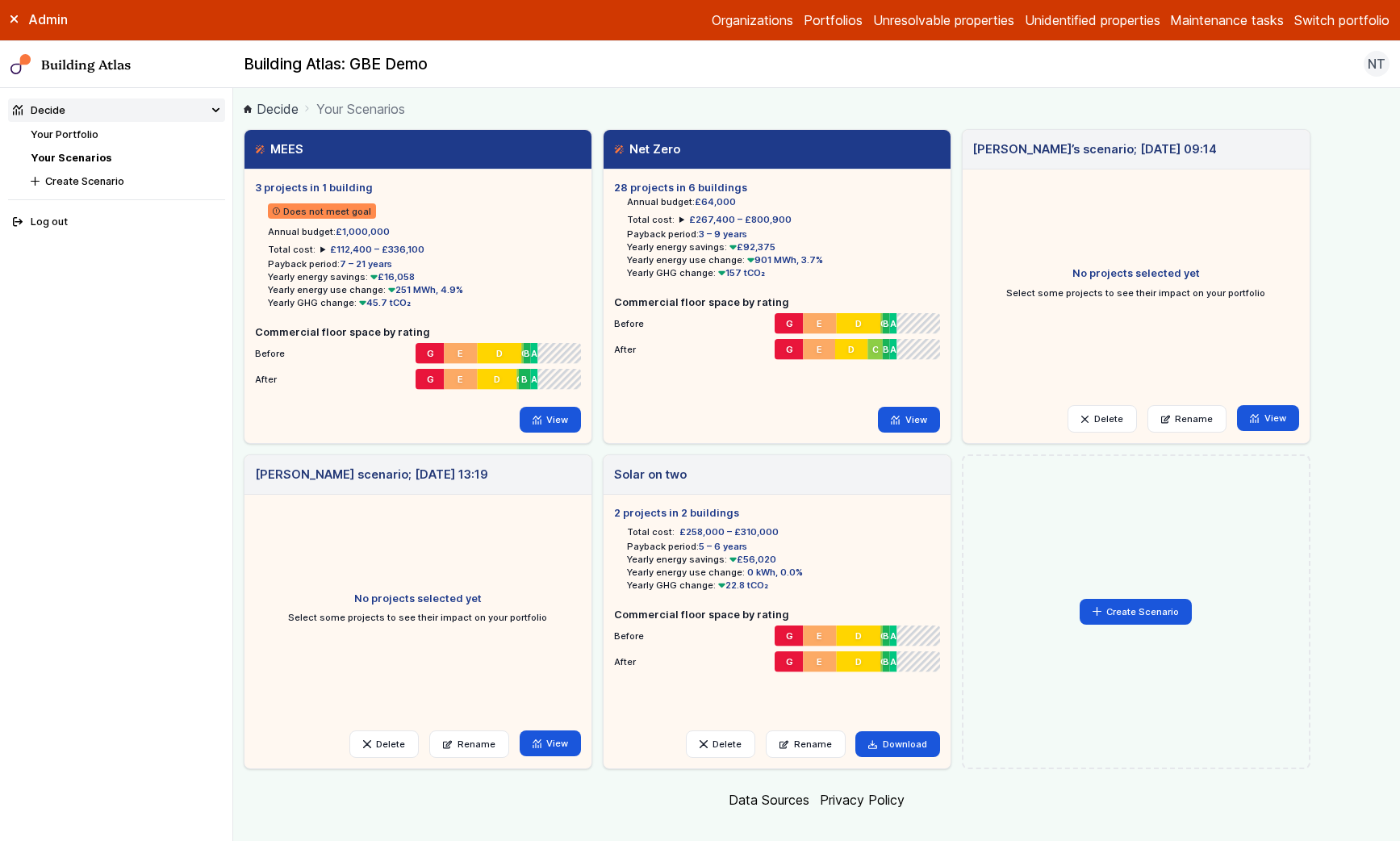
click at [636, 477] on h3 "Solar on two" at bounding box center [650, 474] width 72 height 17
click at [646, 515] on h5 "2 projects in 2 buildings" at bounding box center [777, 514] width 326 height 16
click at [794, 581] on li "Yearly GHG change: 22.8 tCO₂" at bounding box center [784, 585] width 313 height 13
click at [907, 743] on link "View" at bounding box center [908, 743] width 62 height 26
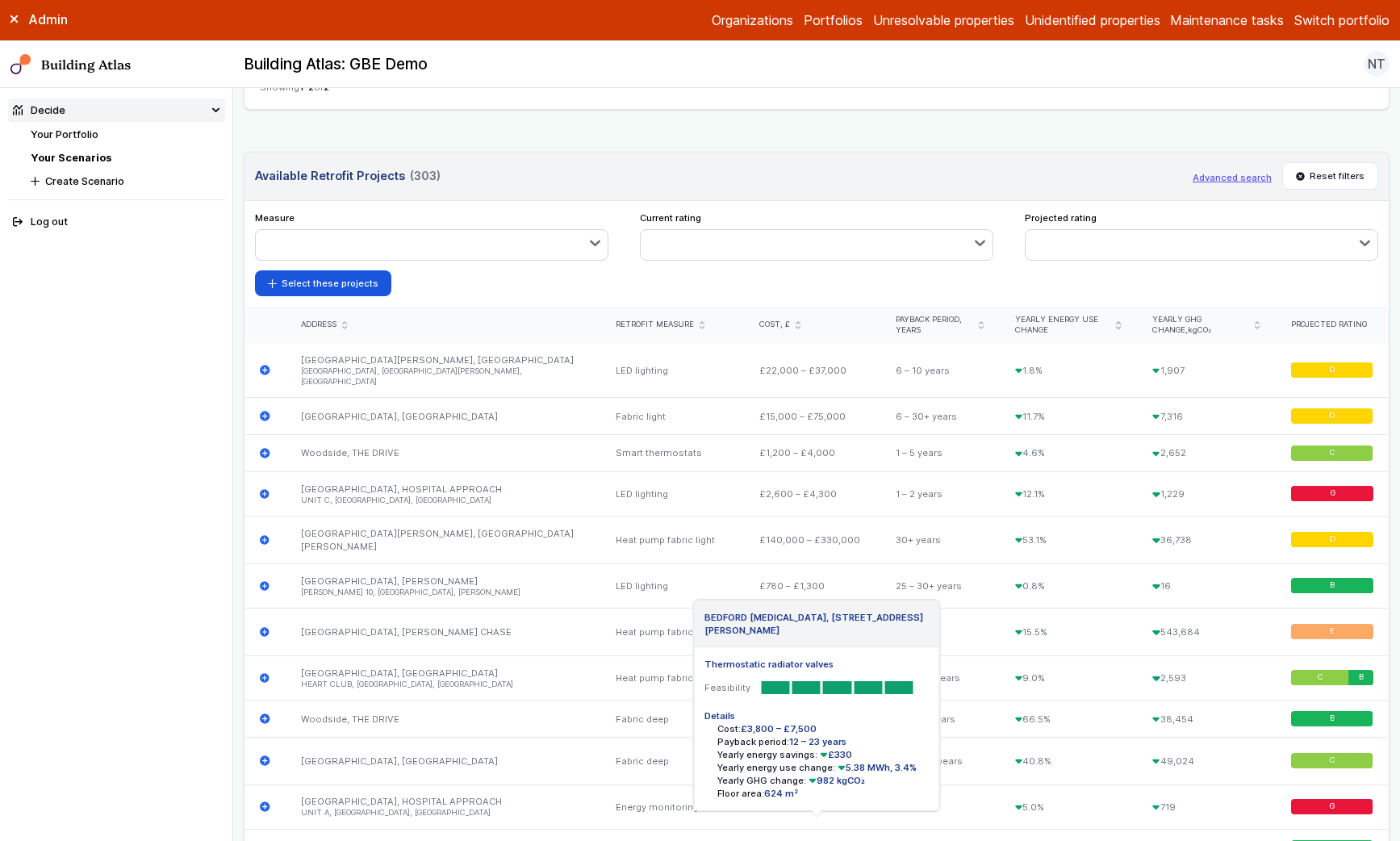
scroll to position [684, 0]
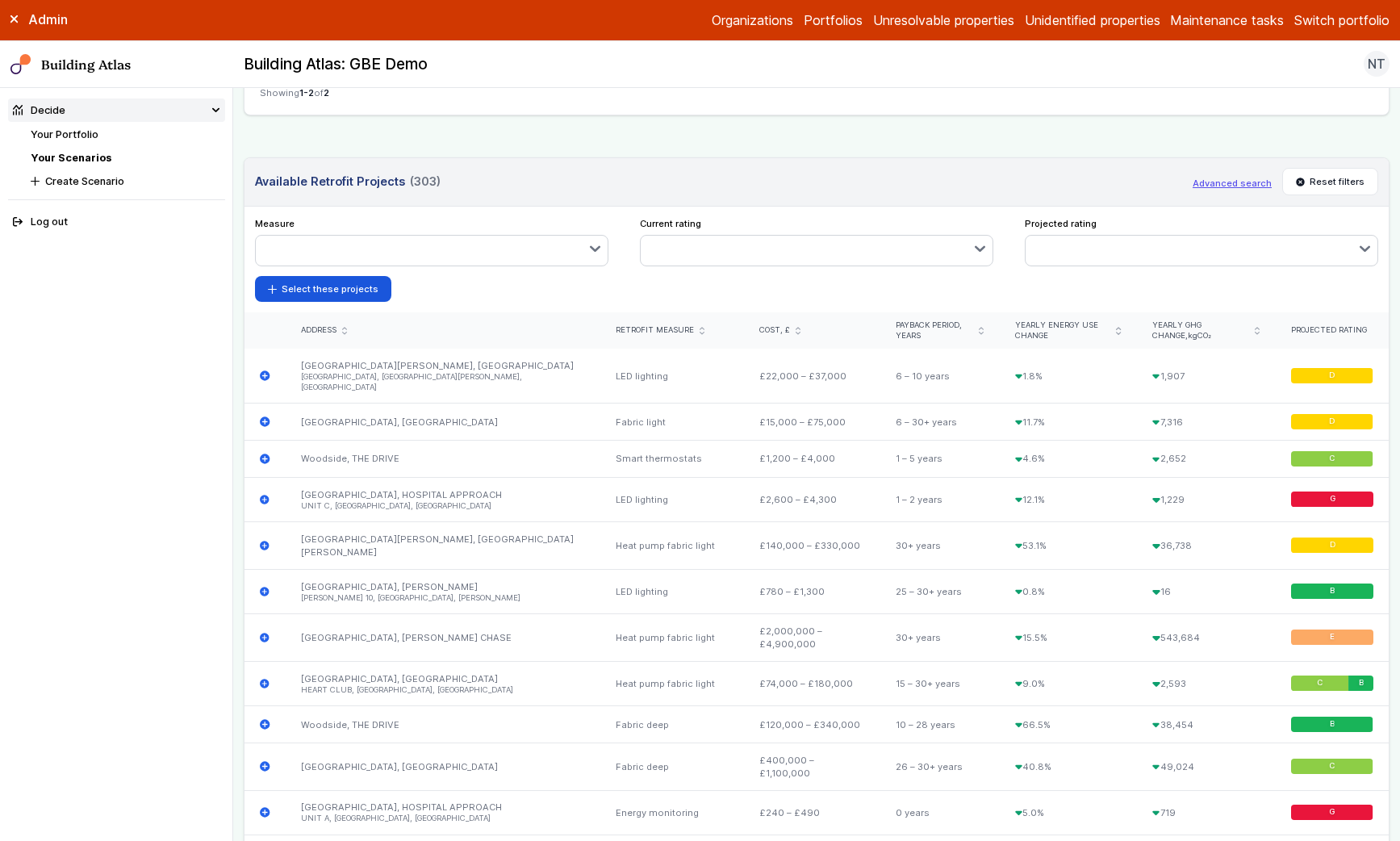
click at [419, 236] on button "button" at bounding box center [432, 250] width 352 height 29
click at [0, 0] on button "Solar panels" at bounding box center [0, 0] width 0 height 0
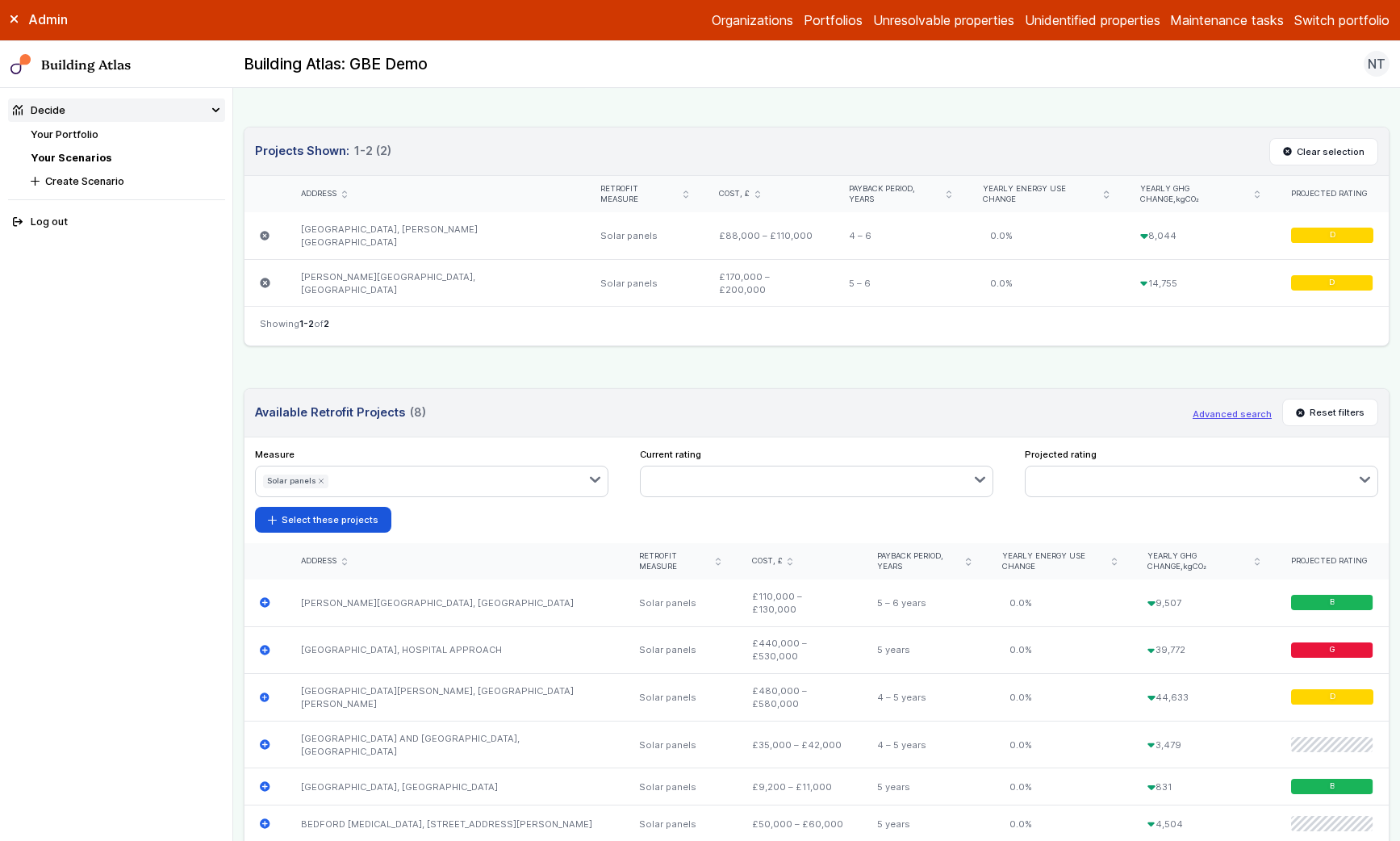
scroll to position [640, 0]
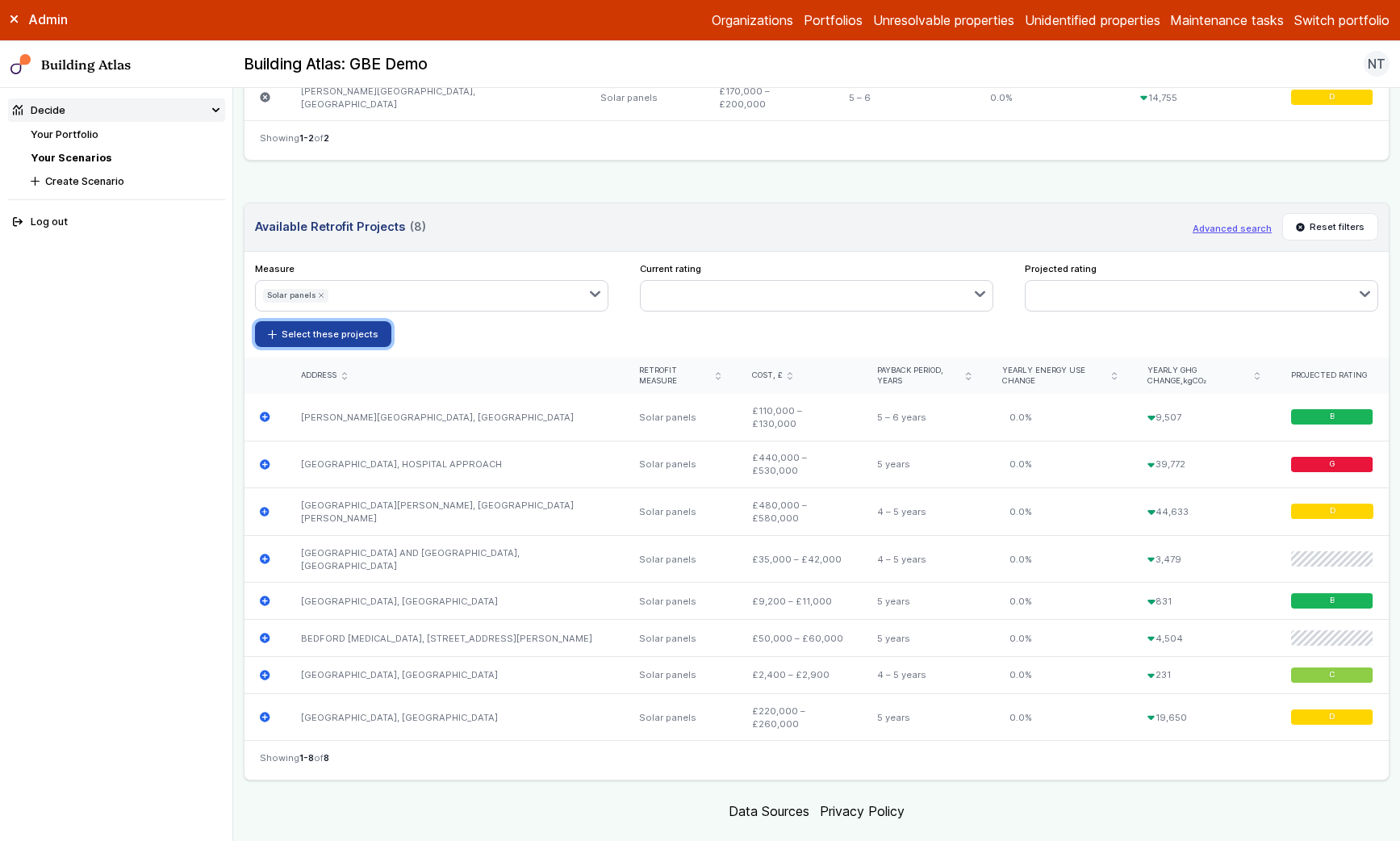
click at [301, 321] on button "Select these projects" at bounding box center [324, 334] width 137 height 26
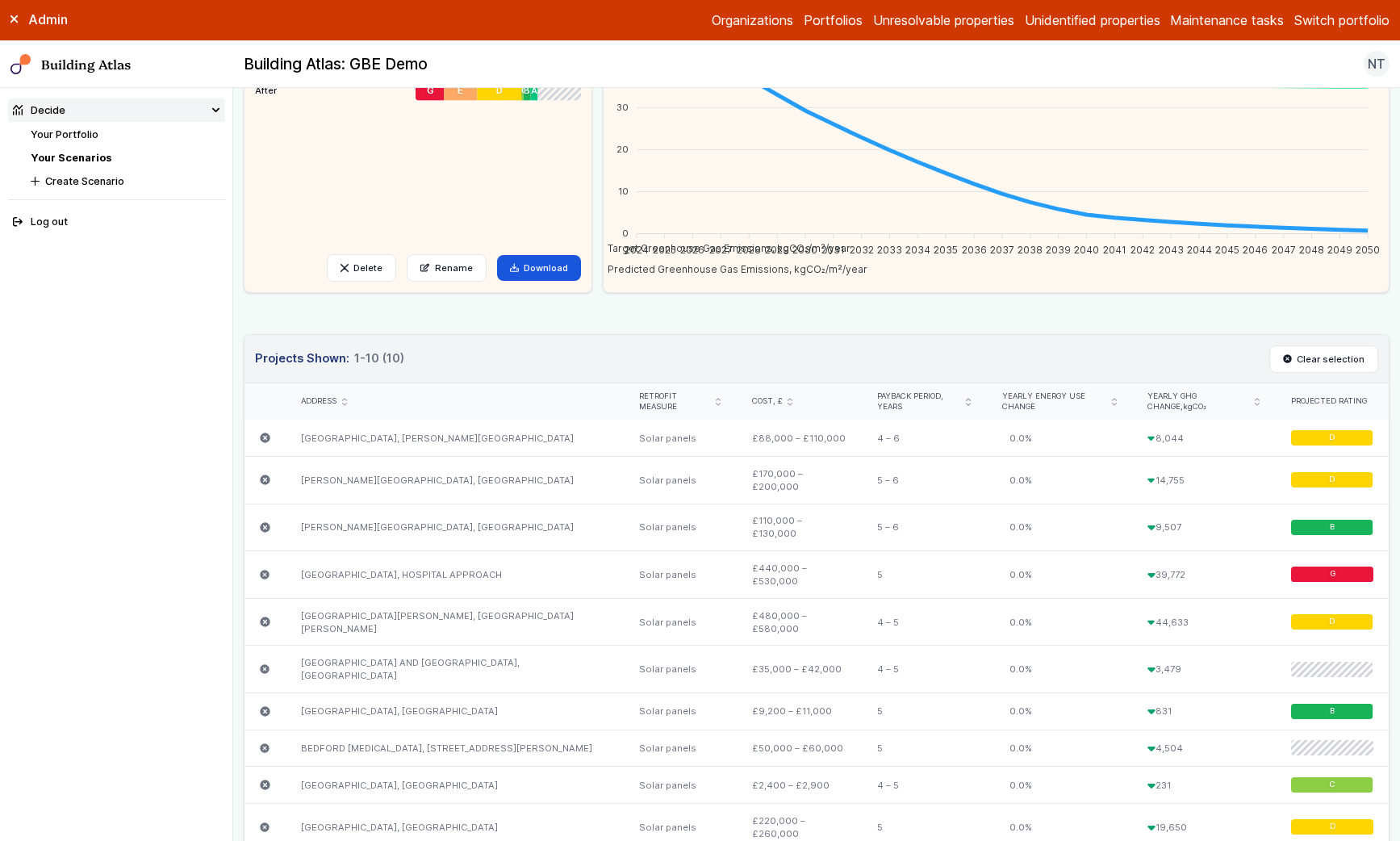
scroll to position [615, 0]
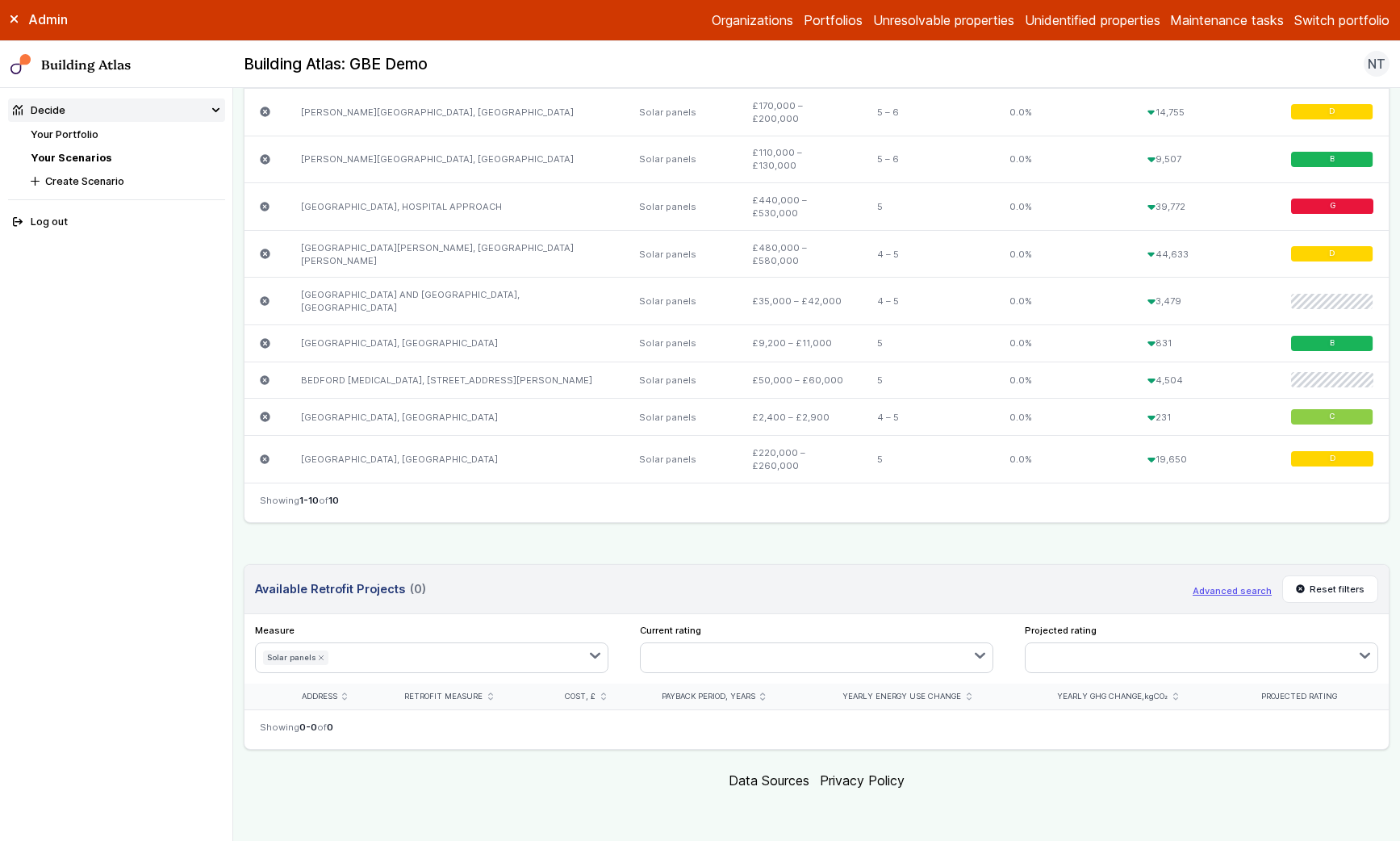
click at [318, 656] on icon "submit" at bounding box center [320, 657] width 6 height 6
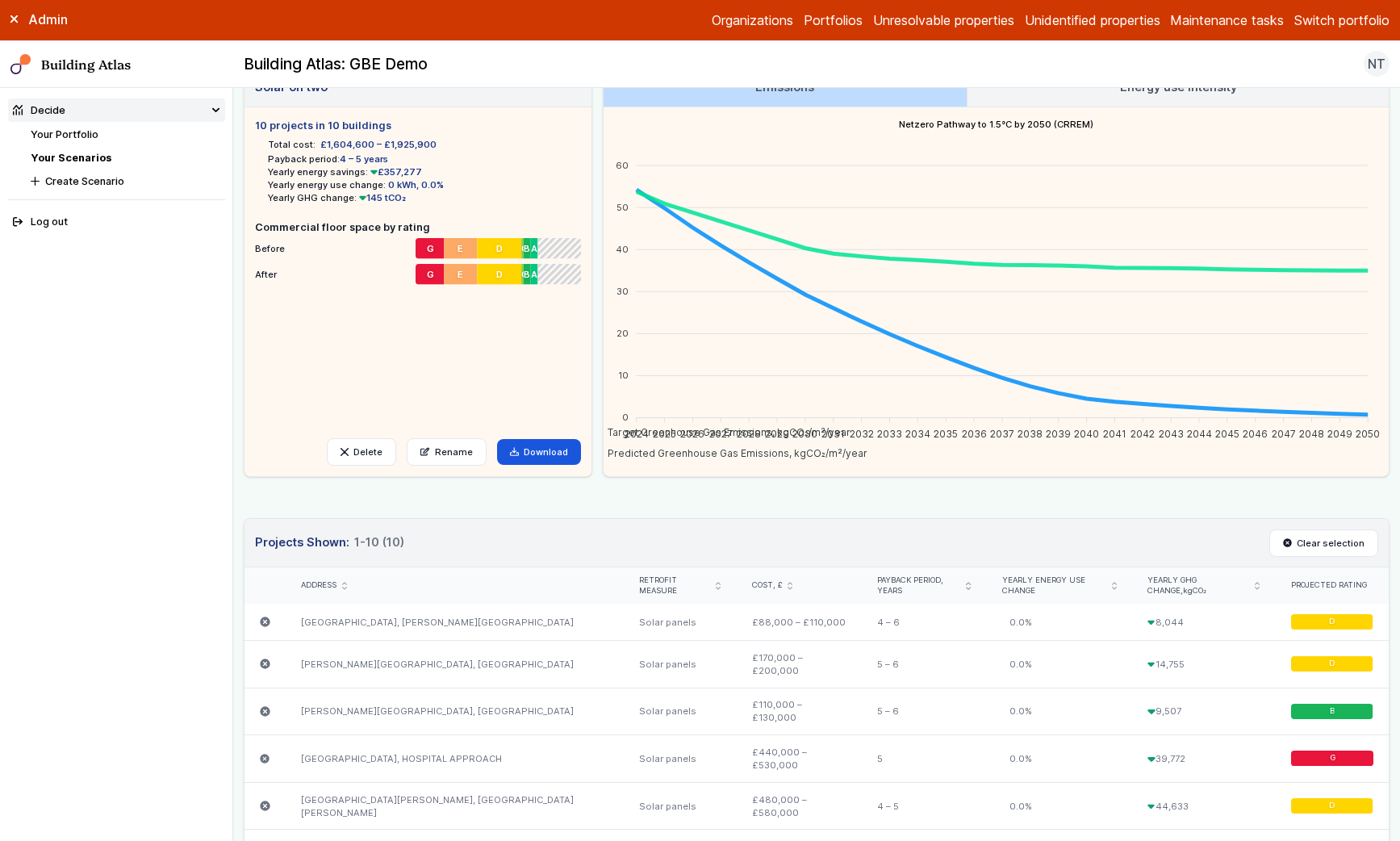
scroll to position [0, 0]
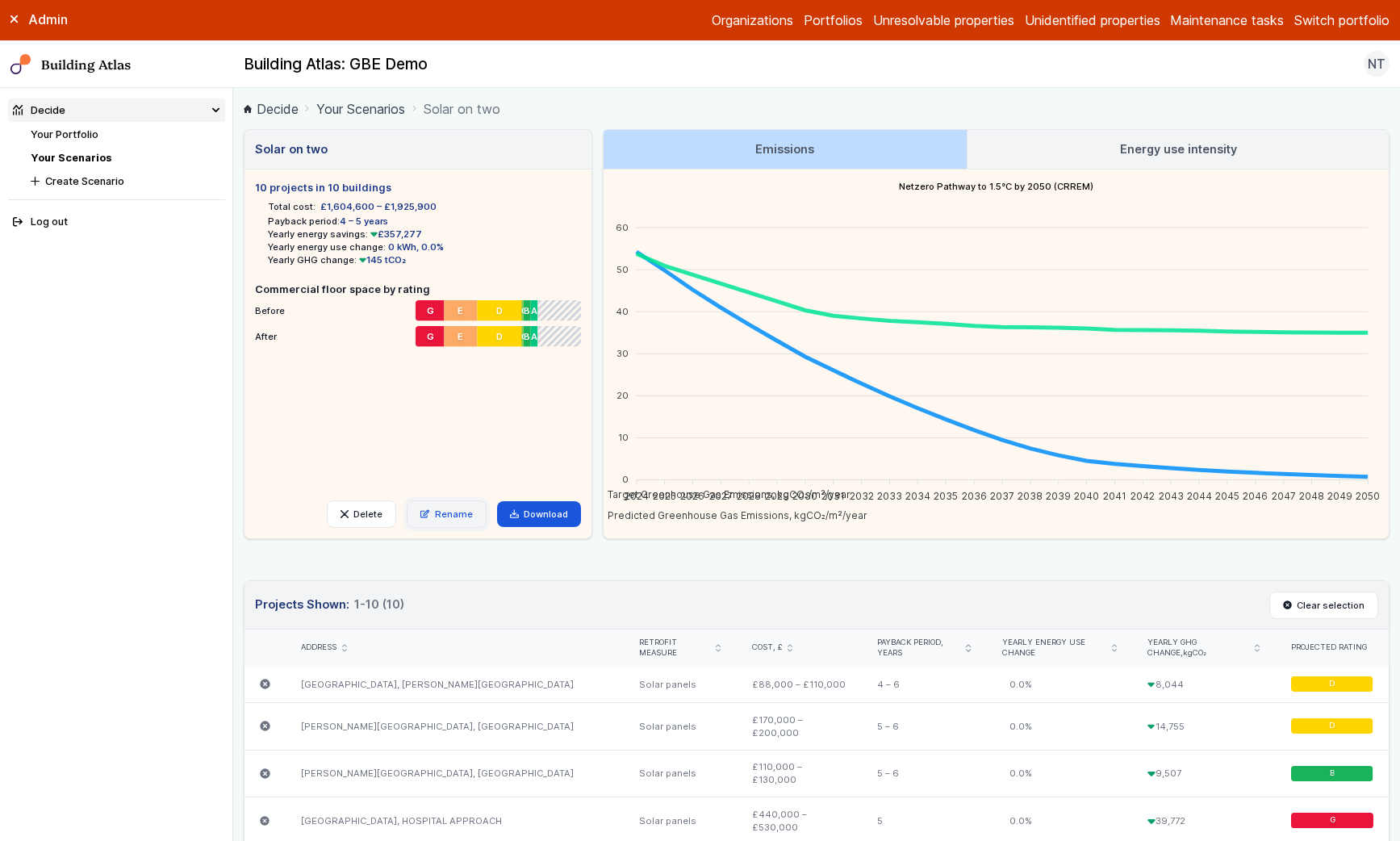
click at [457, 508] on link "Rename" at bounding box center [446, 515] width 80 height 28
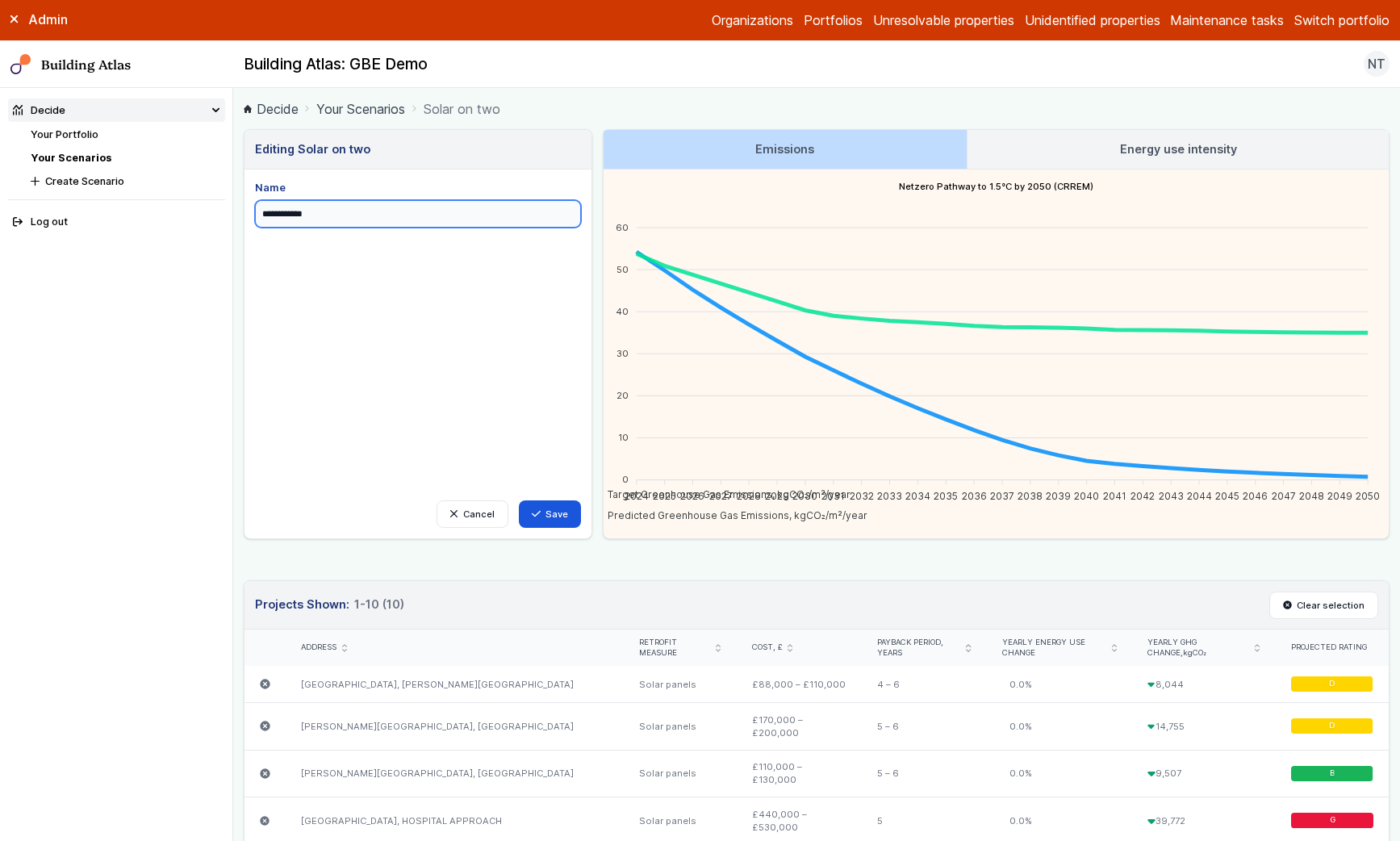
click at [354, 215] on input "**********" at bounding box center [418, 214] width 326 height 28
type input "**********"
click at [555, 518] on button "Save" at bounding box center [550, 515] width 63 height 28
